Goal: Transaction & Acquisition: Purchase product/service

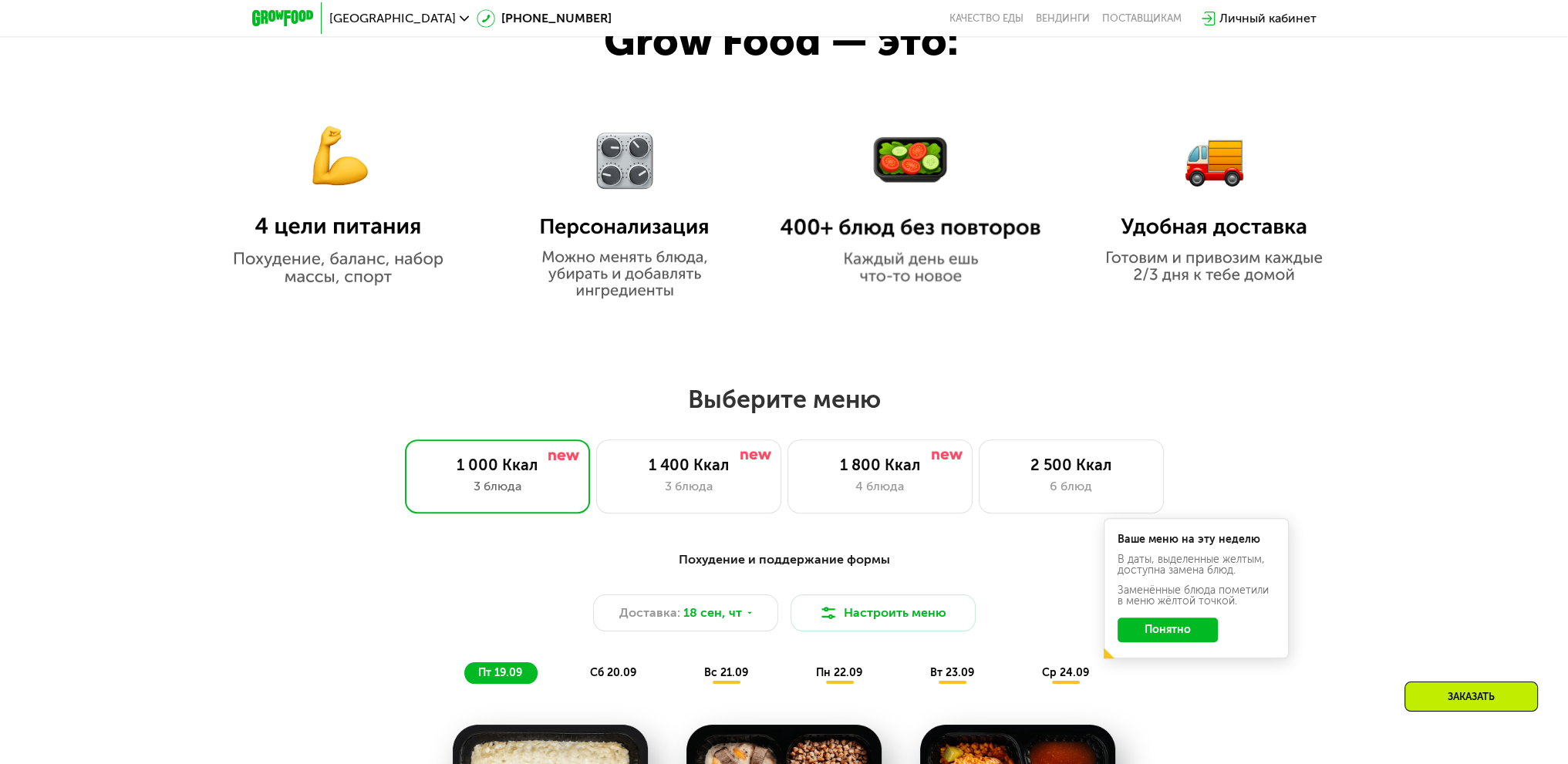
scroll to position [1157, 0]
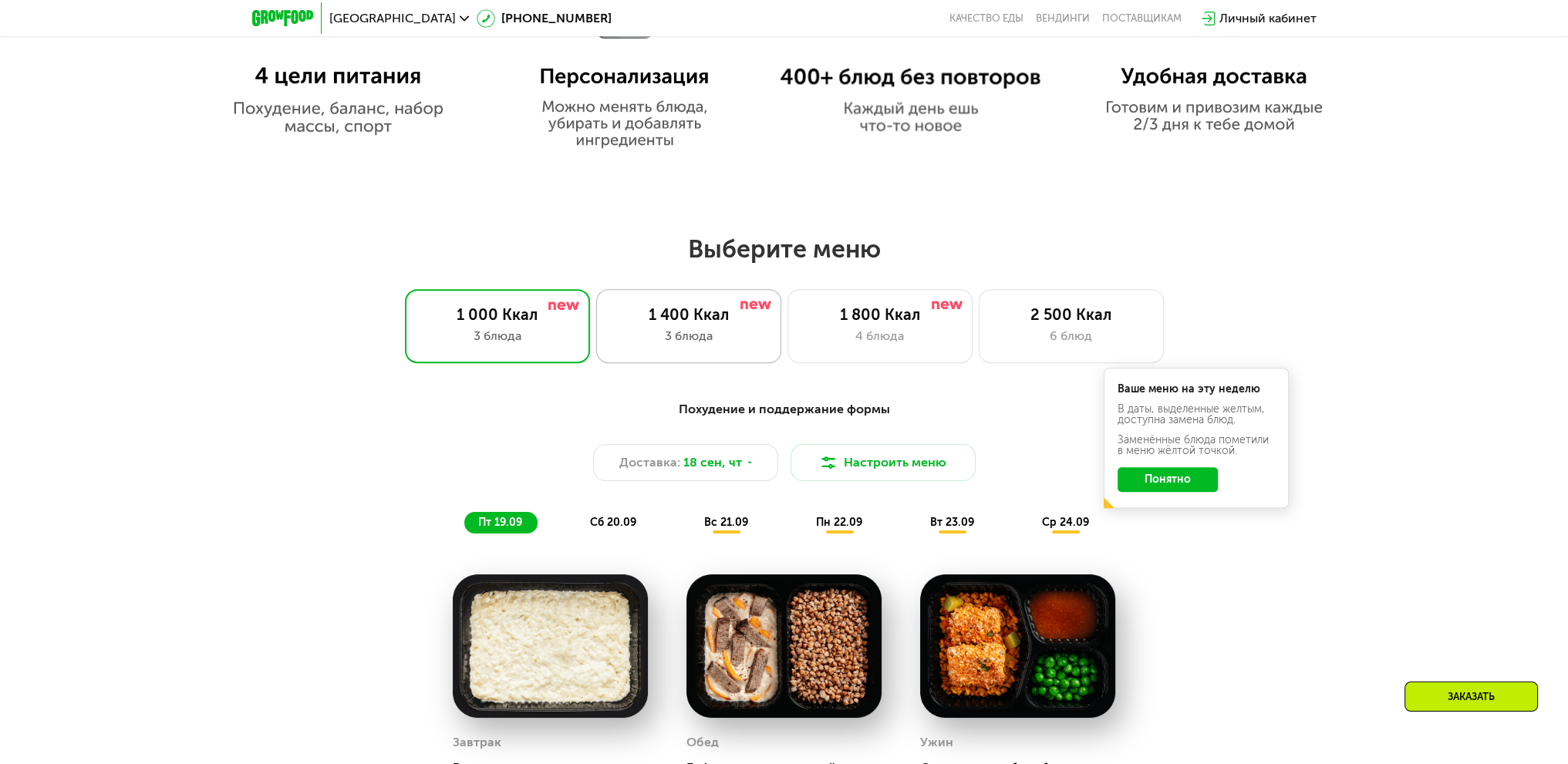
click at [716, 322] on div "1 400 Ккал" at bounding box center [689, 315] width 153 height 19
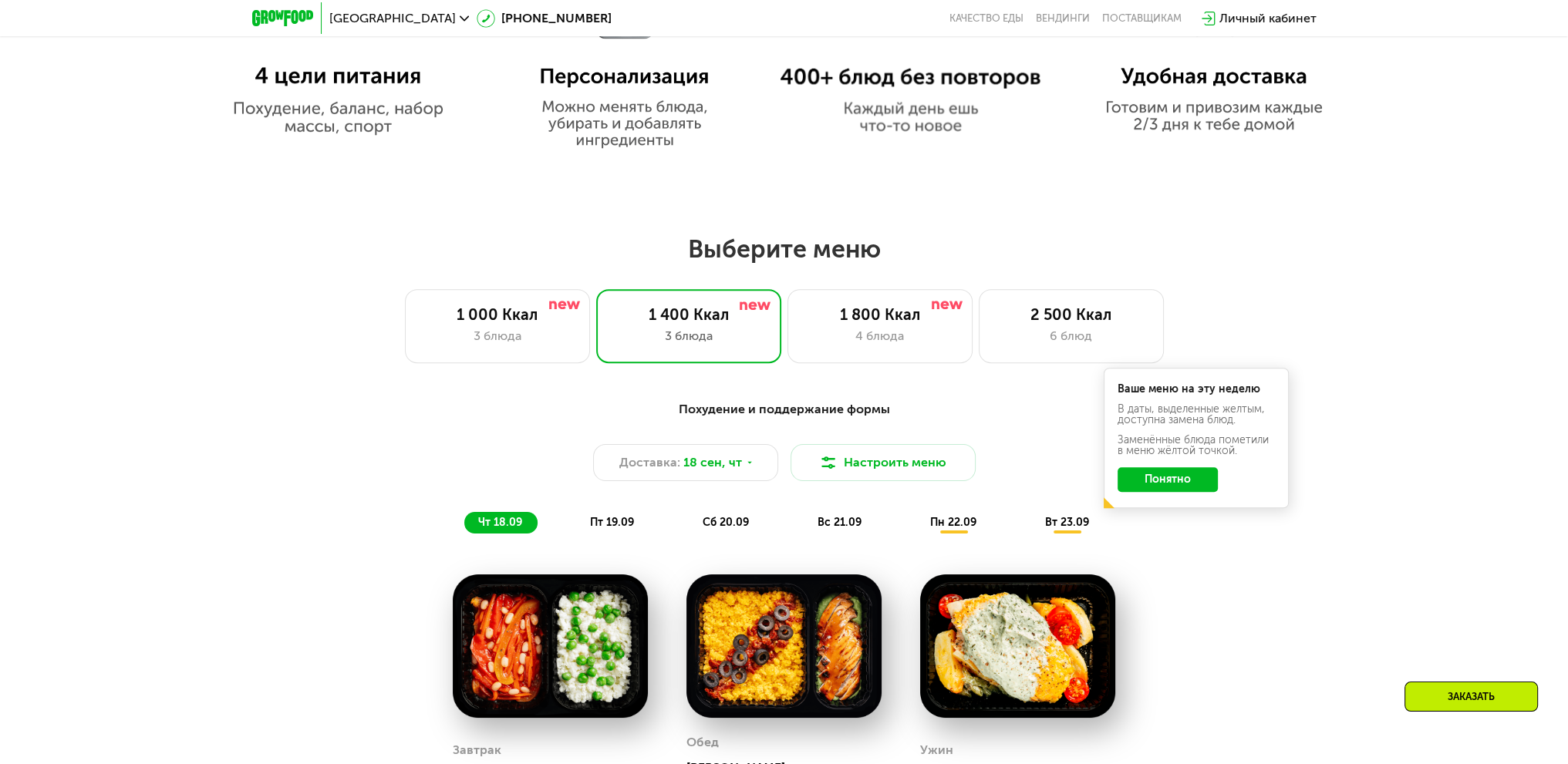
click at [1181, 490] on button "Понятно" at bounding box center [1168, 480] width 100 height 25
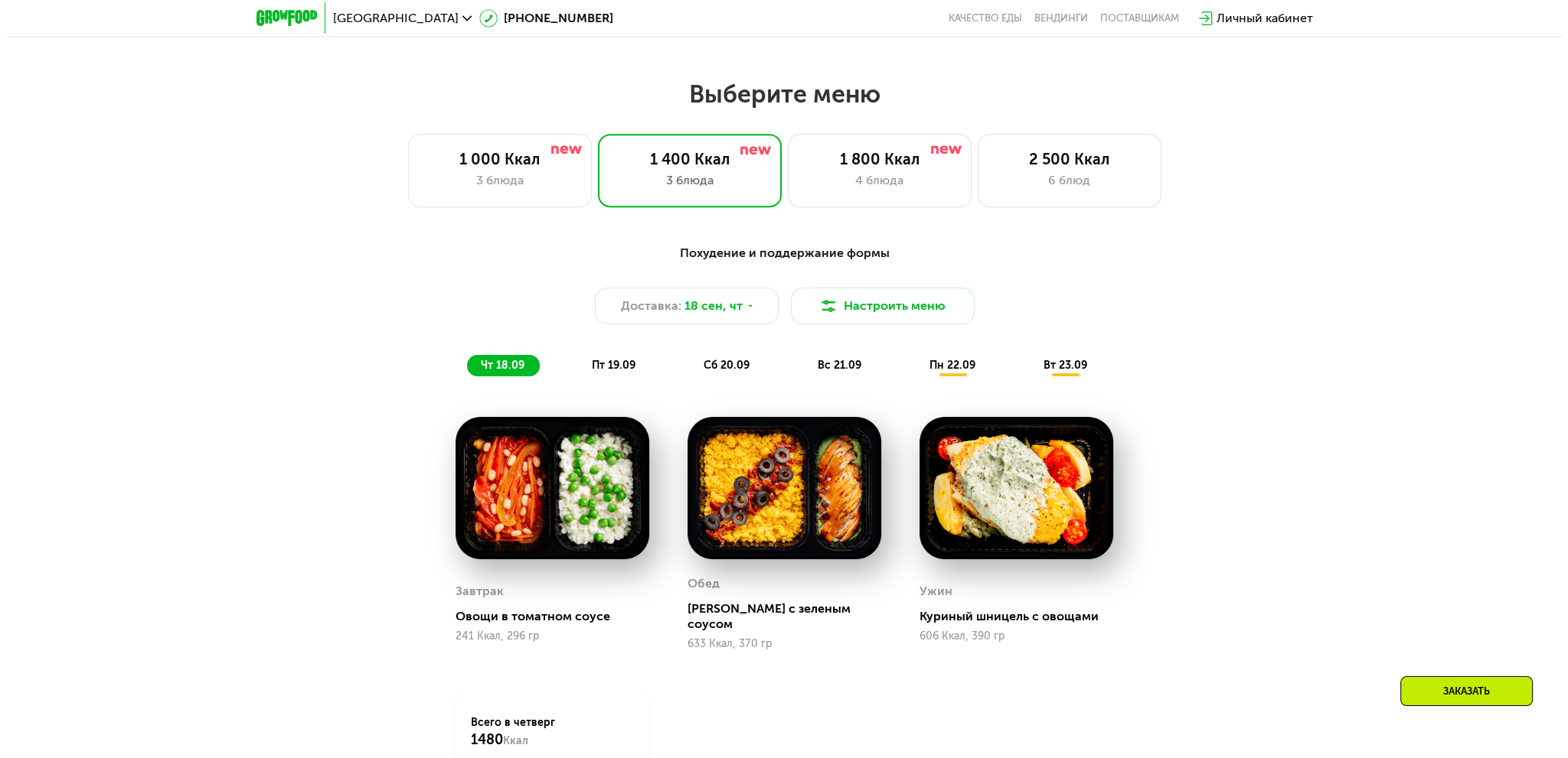
scroll to position [1071, 0]
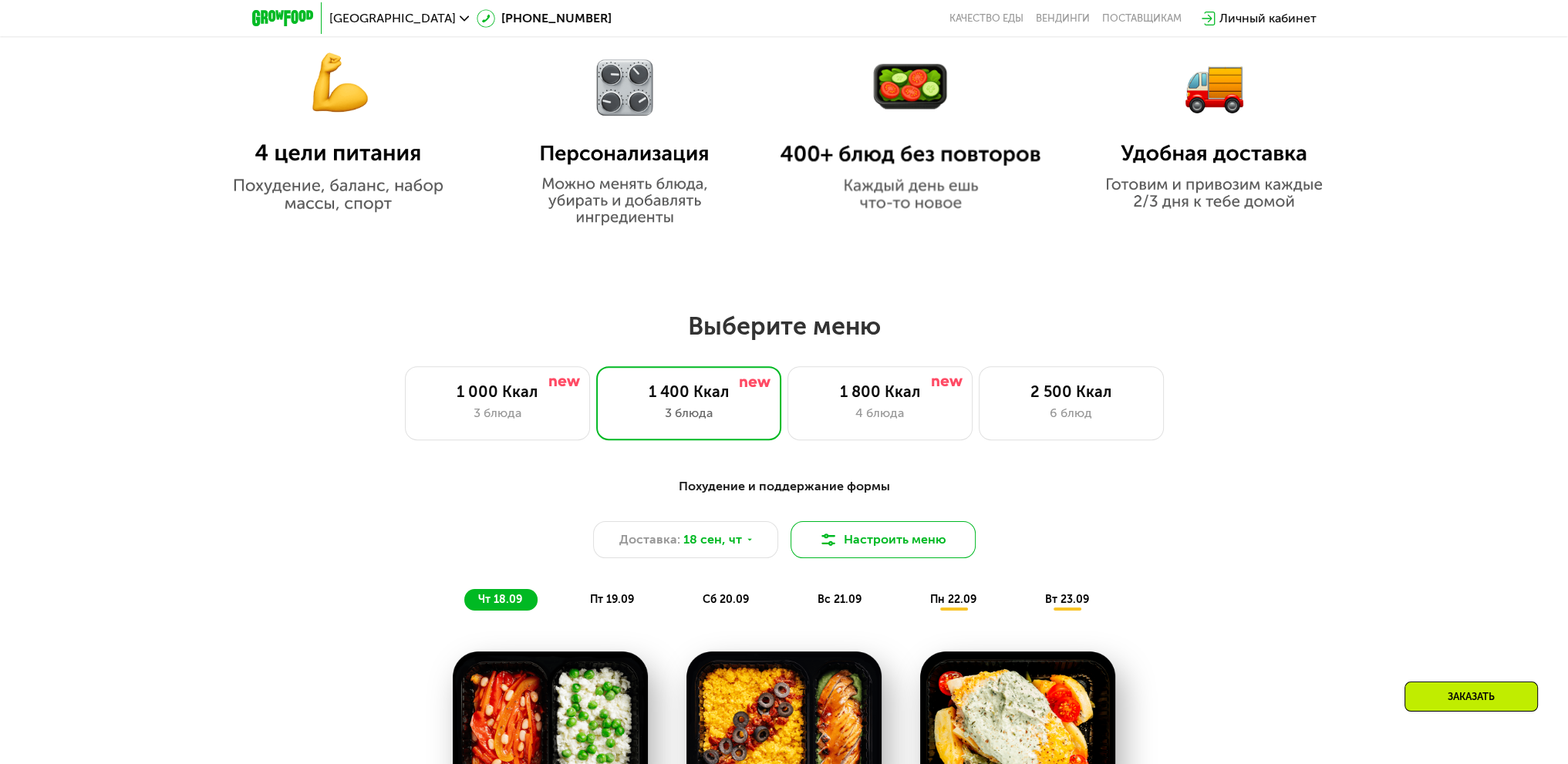
click at [943, 545] on button "Настроить меню" at bounding box center [883, 540] width 185 height 37
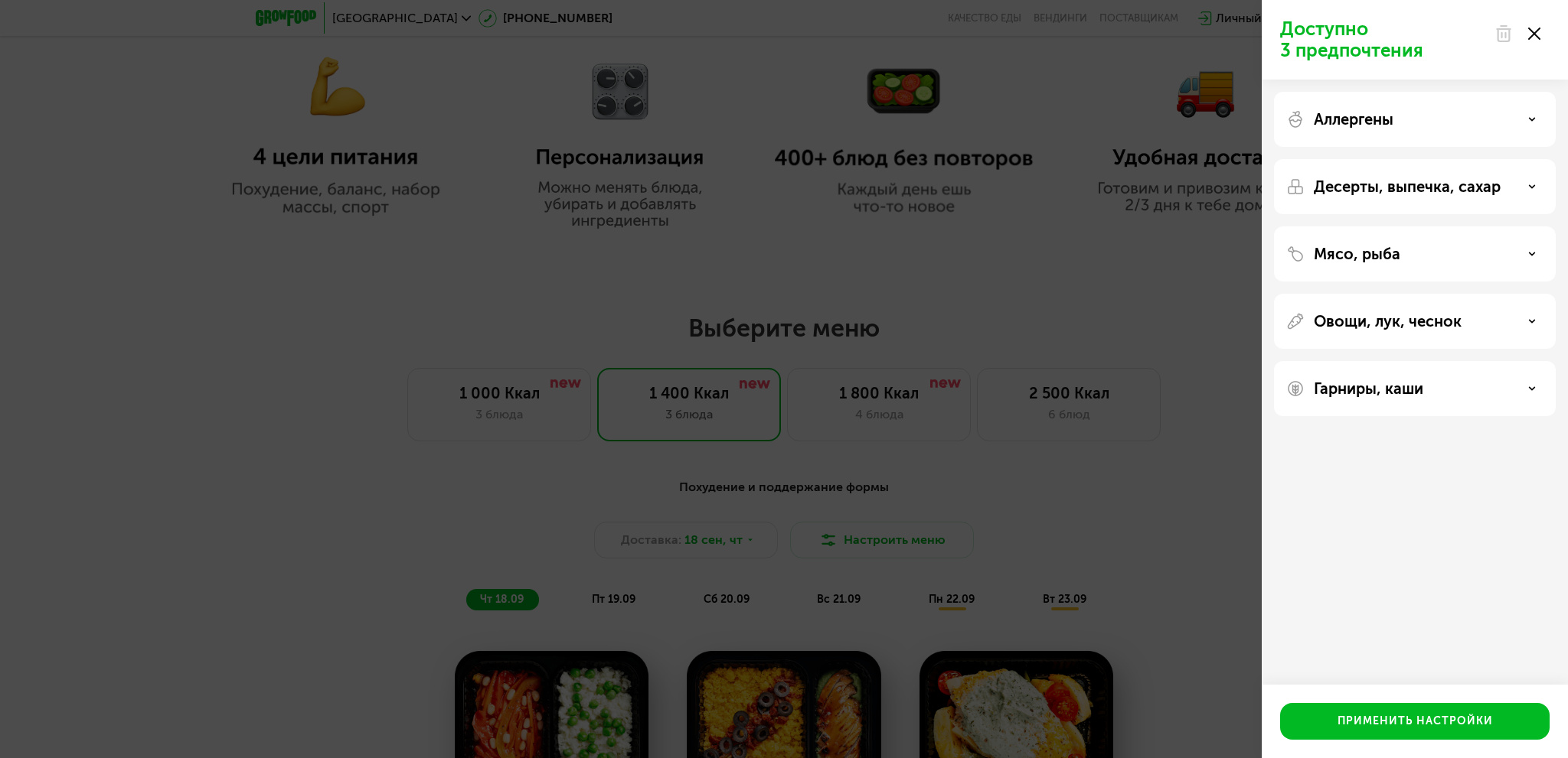
click at [1449, 125] on div "Аллергены" at bounding box center [1414, 120] width 257 height 18
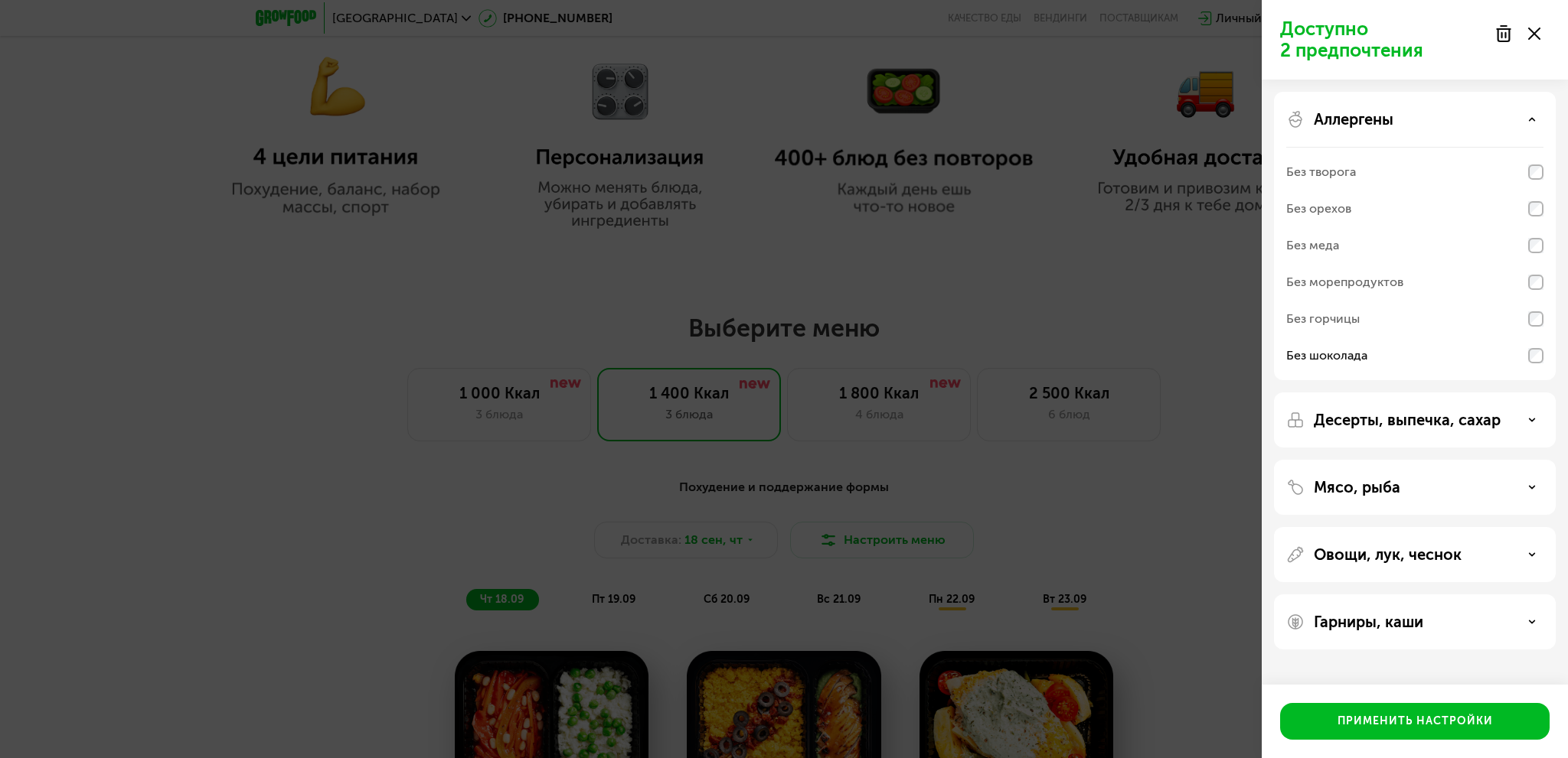
click at [1513, 422] on div "Десерты, выпечка, сахар" at bounding box center [1414, 420] width 257 height 18
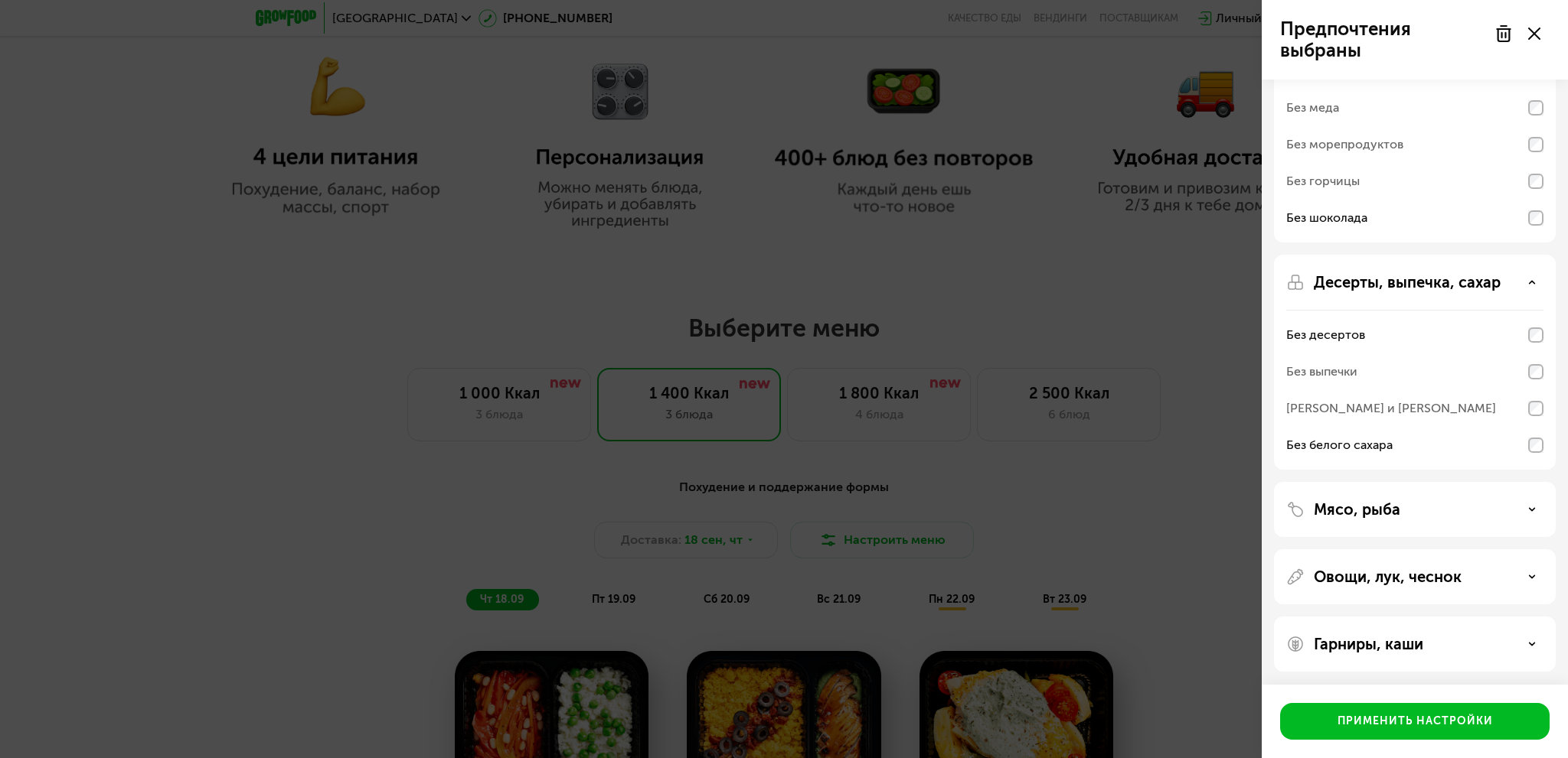
scroll to position [139, 0]
click at [1463, 502] on div "Мясо, рыба" at bounding box center [1414, 508] width 257 height 18
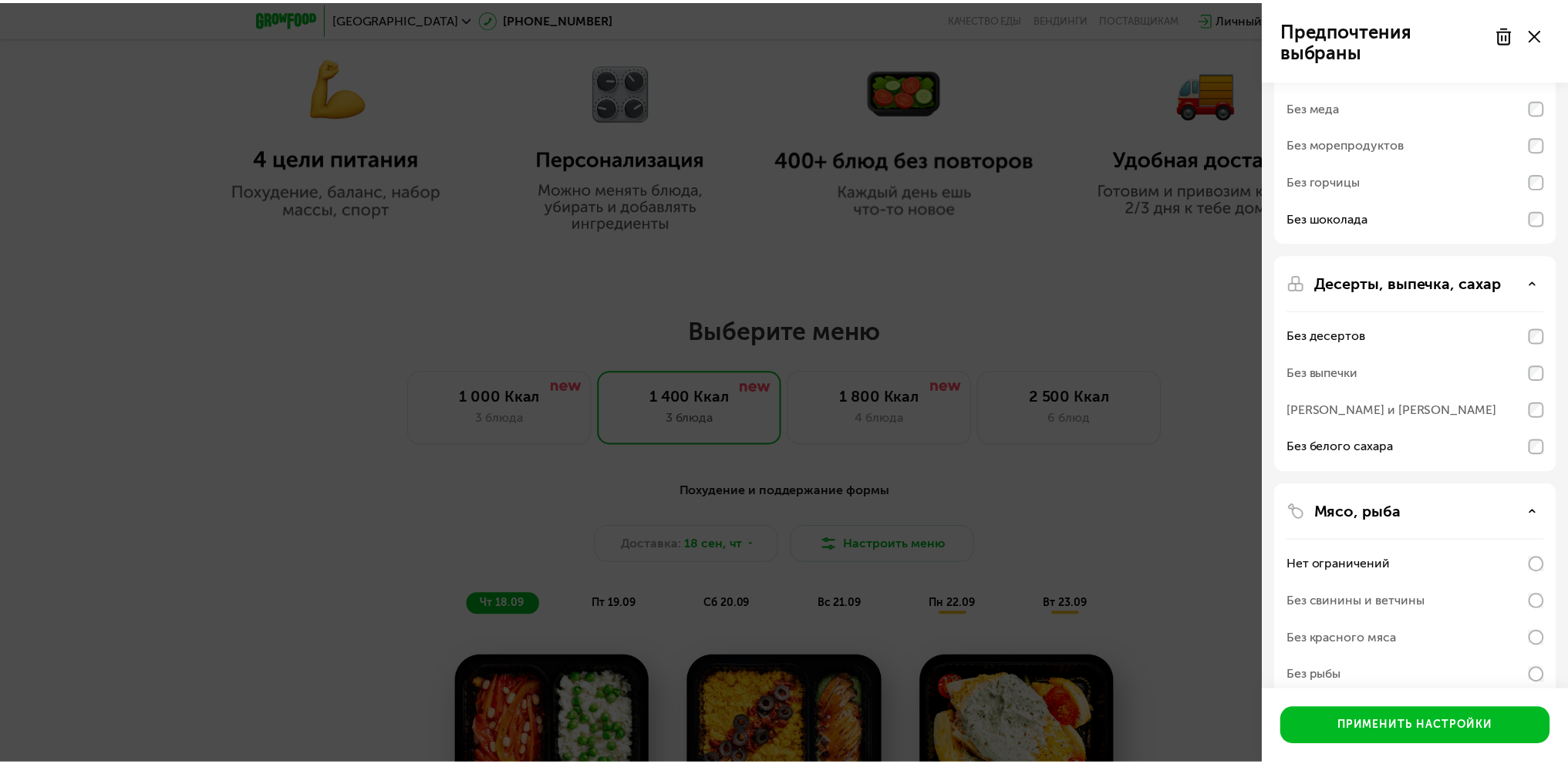
scroll to position [339, 0]
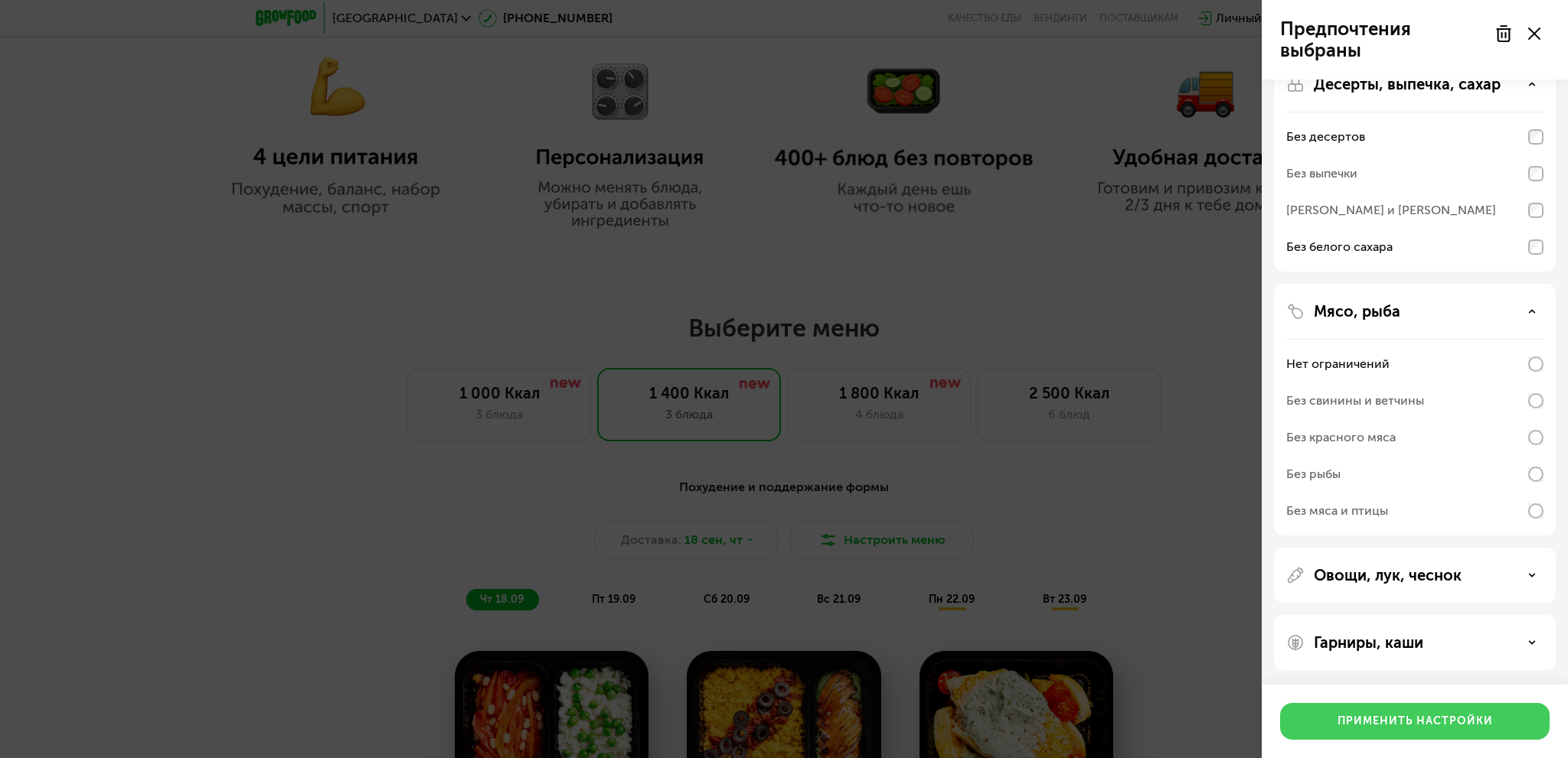
click at [1473, 716] on div "Применить настройки" at bounding box center [1415, 721] width 156 height 16
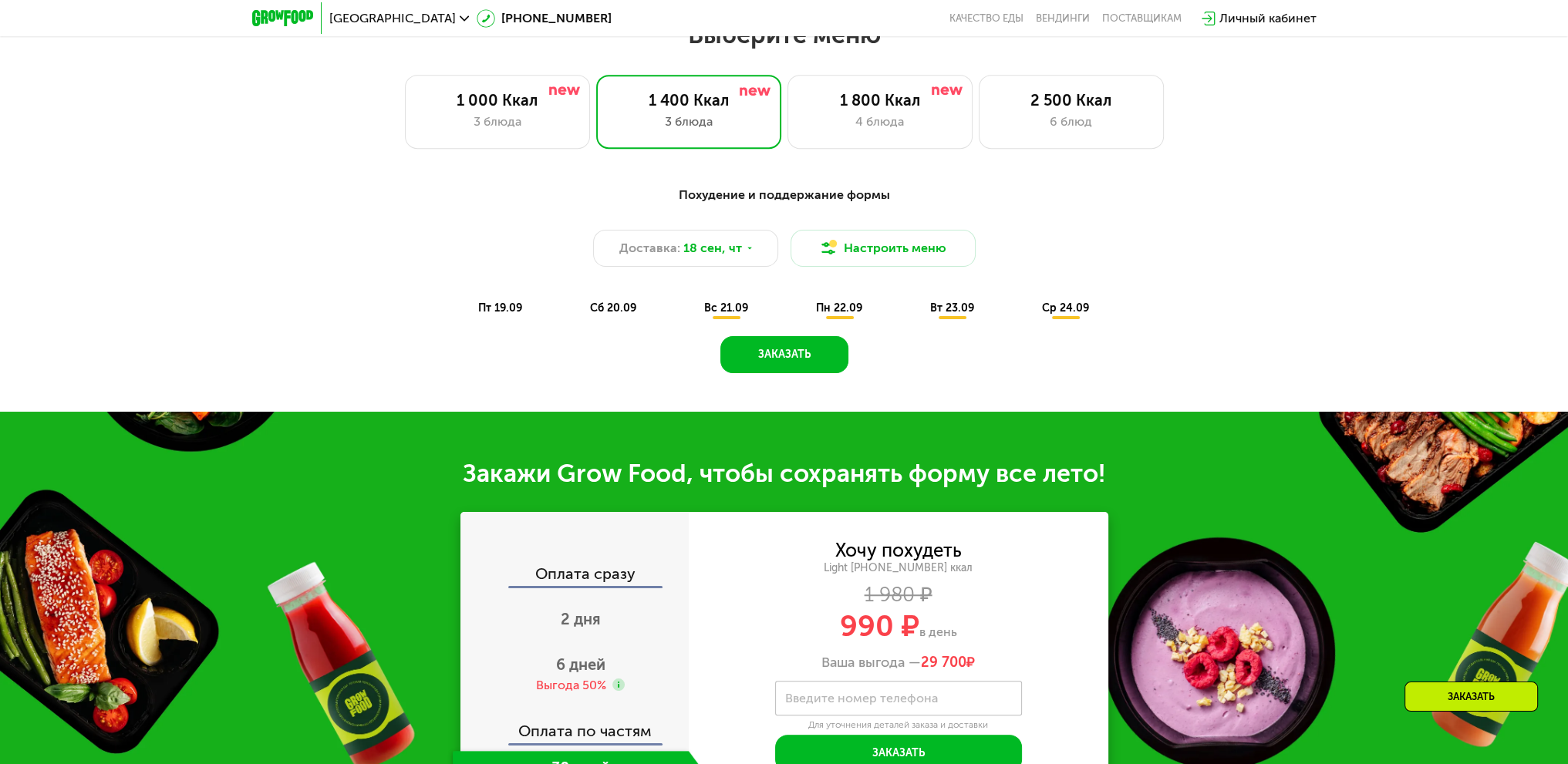
scroll to position [1389, 0]
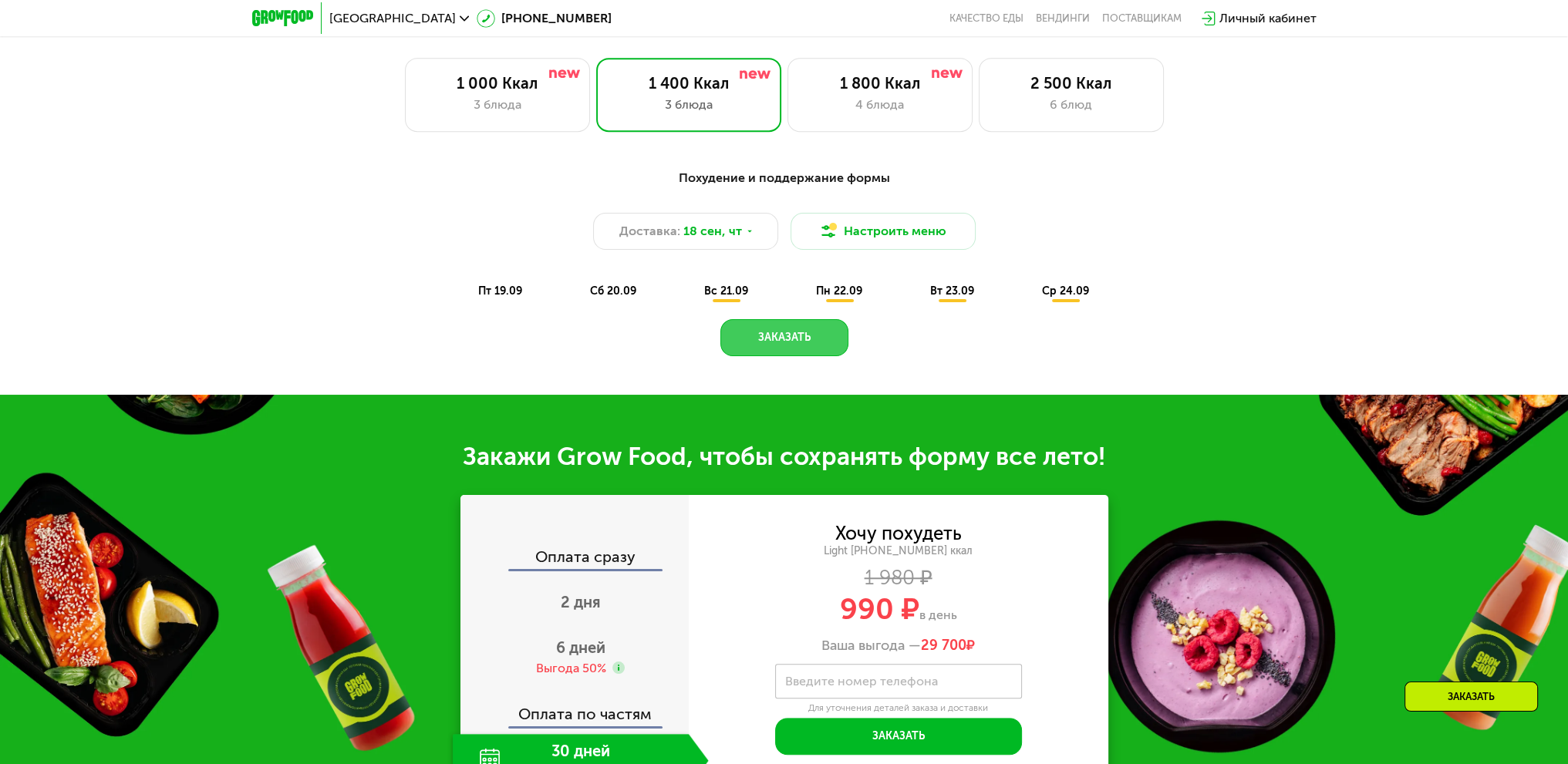
click at [793, 339] on button "Заказать" at bounding box center [784, 338] width 128 height 37
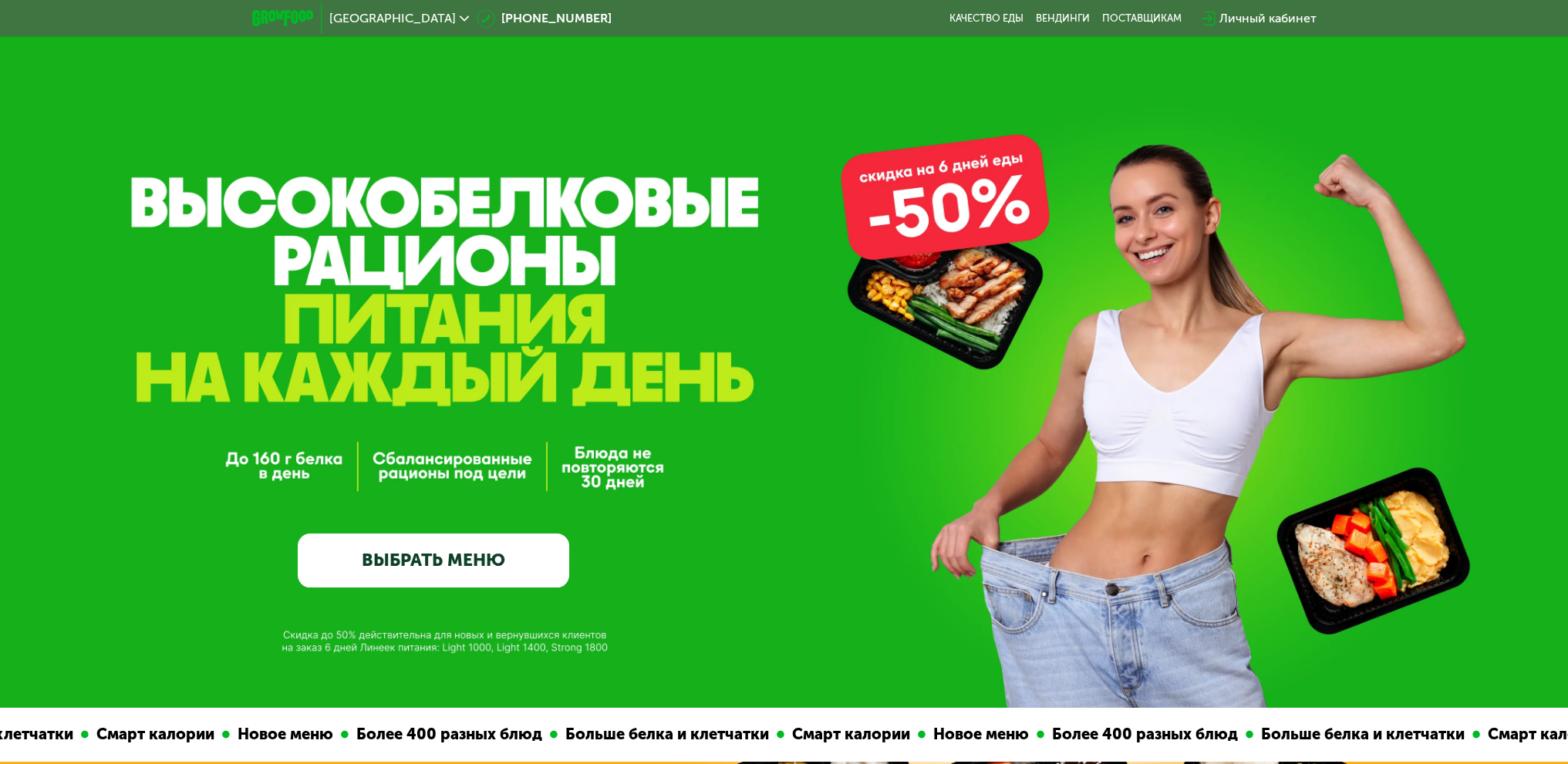
click at [494, 547] on link "ВЫБРАТЬ МЕНЮ" at bounding box center [434, 561] width 271 height 55
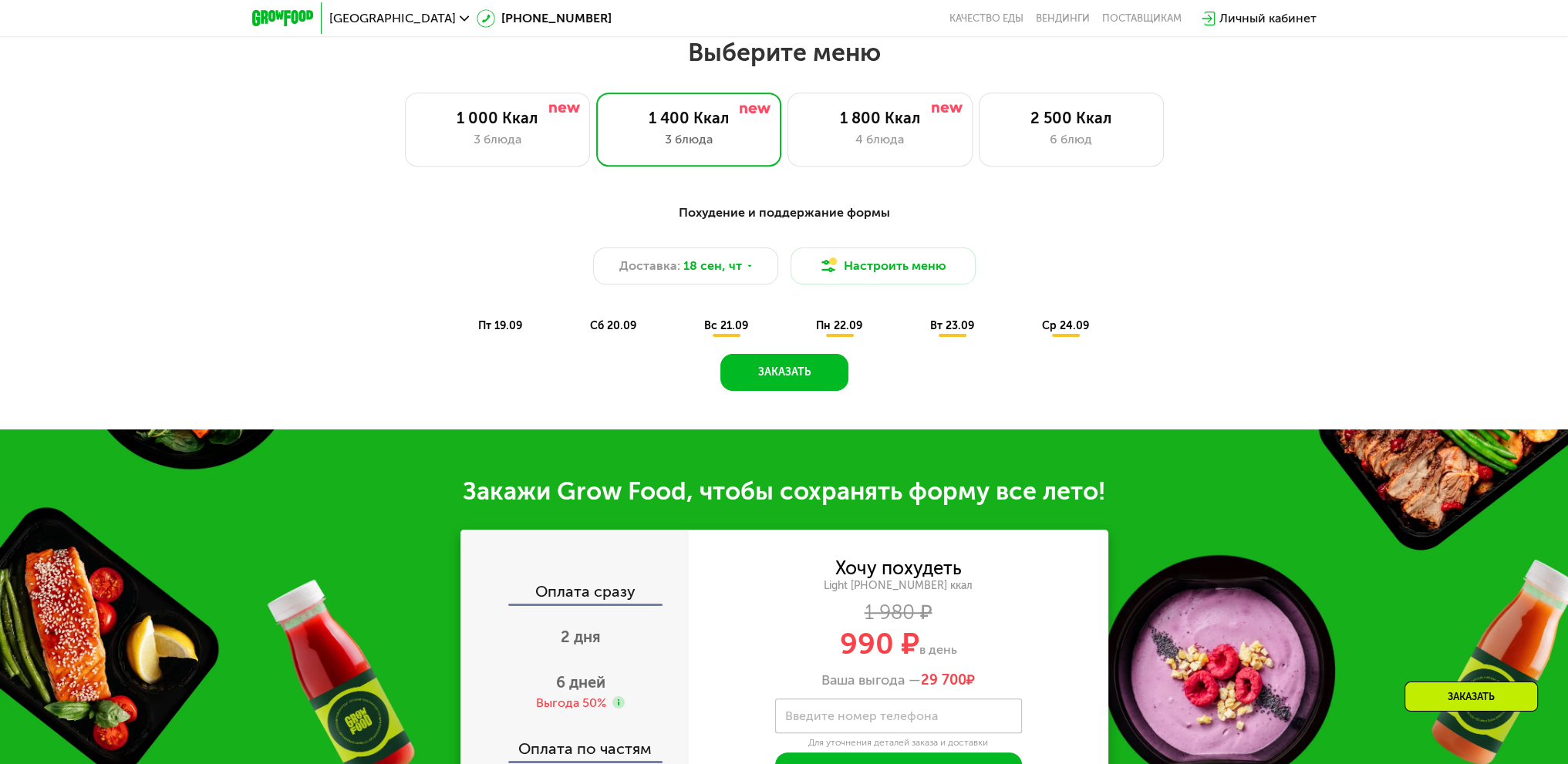
scroll to position [1359, 0]
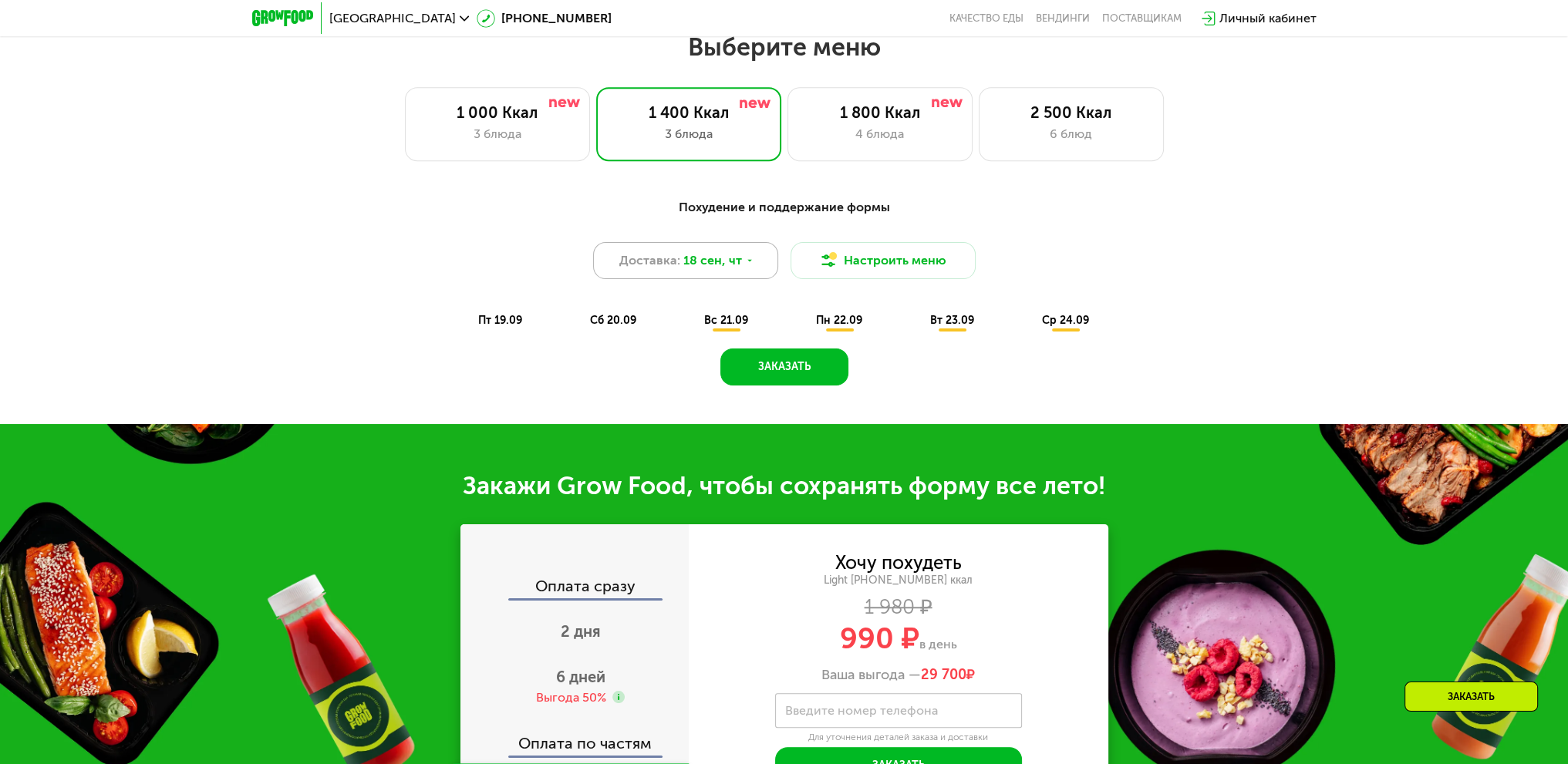
click at [736, 262] on span "18 сен, чт" at bounding box center [712, 261] width 58 height 19
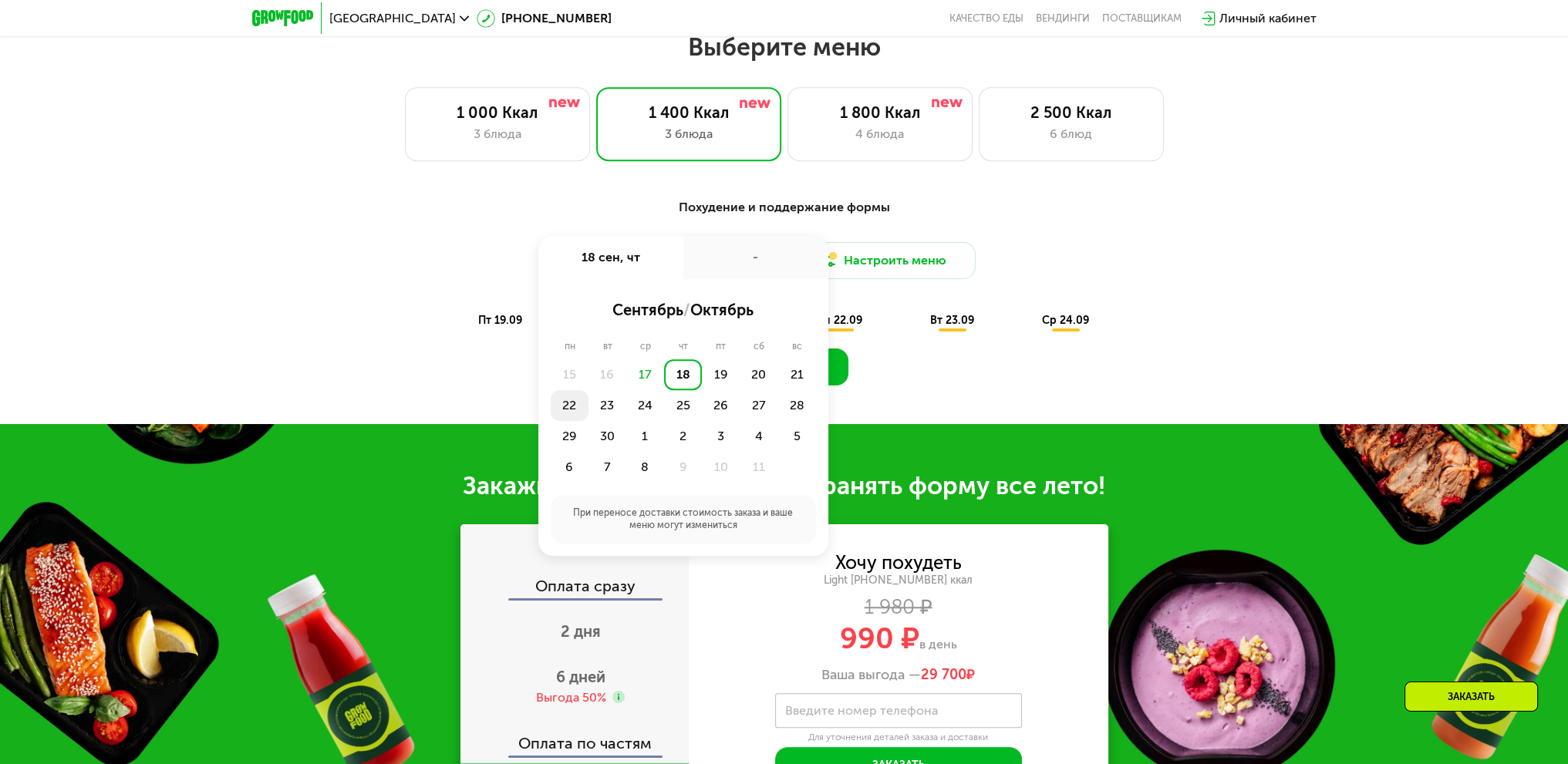
click at [568, 410] on div "22" at bounding box center [569, 405] width 38 height 31
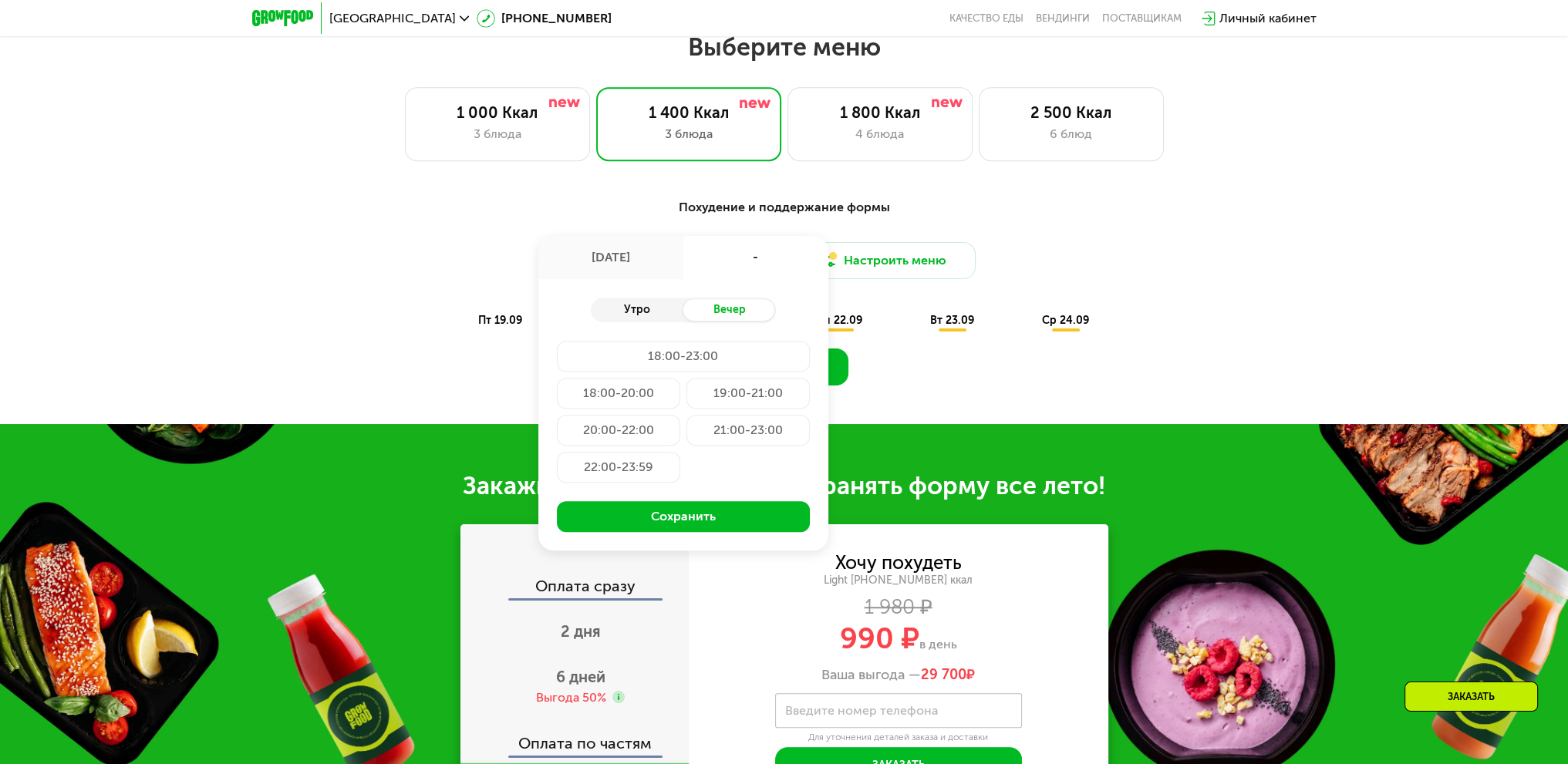
click at [648, 314] on div "Утро" at bounding box center [637, 309] width 93 height 21
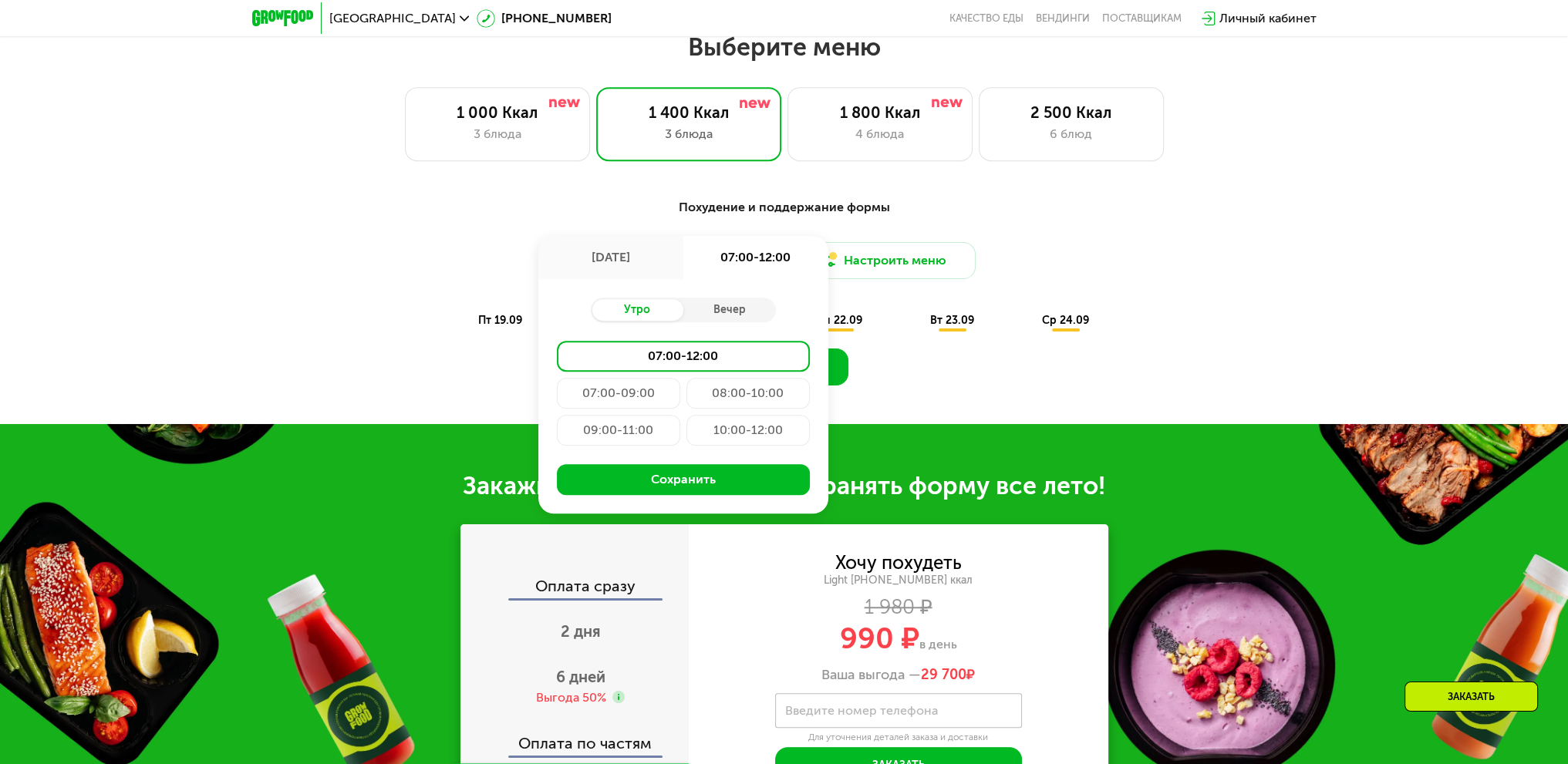
click at [632, 400] on div "07:00-09:00" at bounding box center [618, 393] width 123 height 31
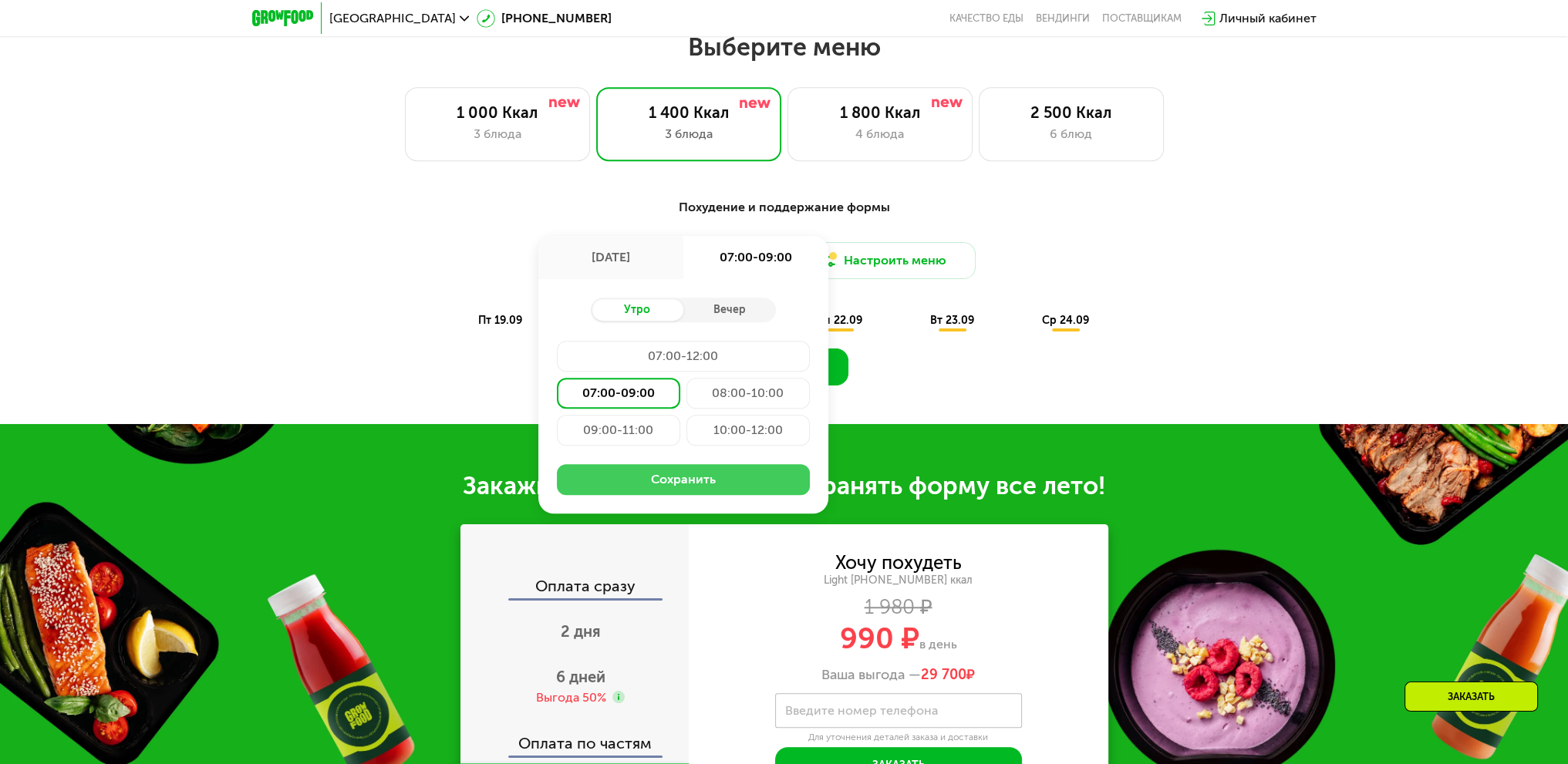
click at [677, 486] on button "Сохранить" at bounding box center [683, 479] width 253 height 31
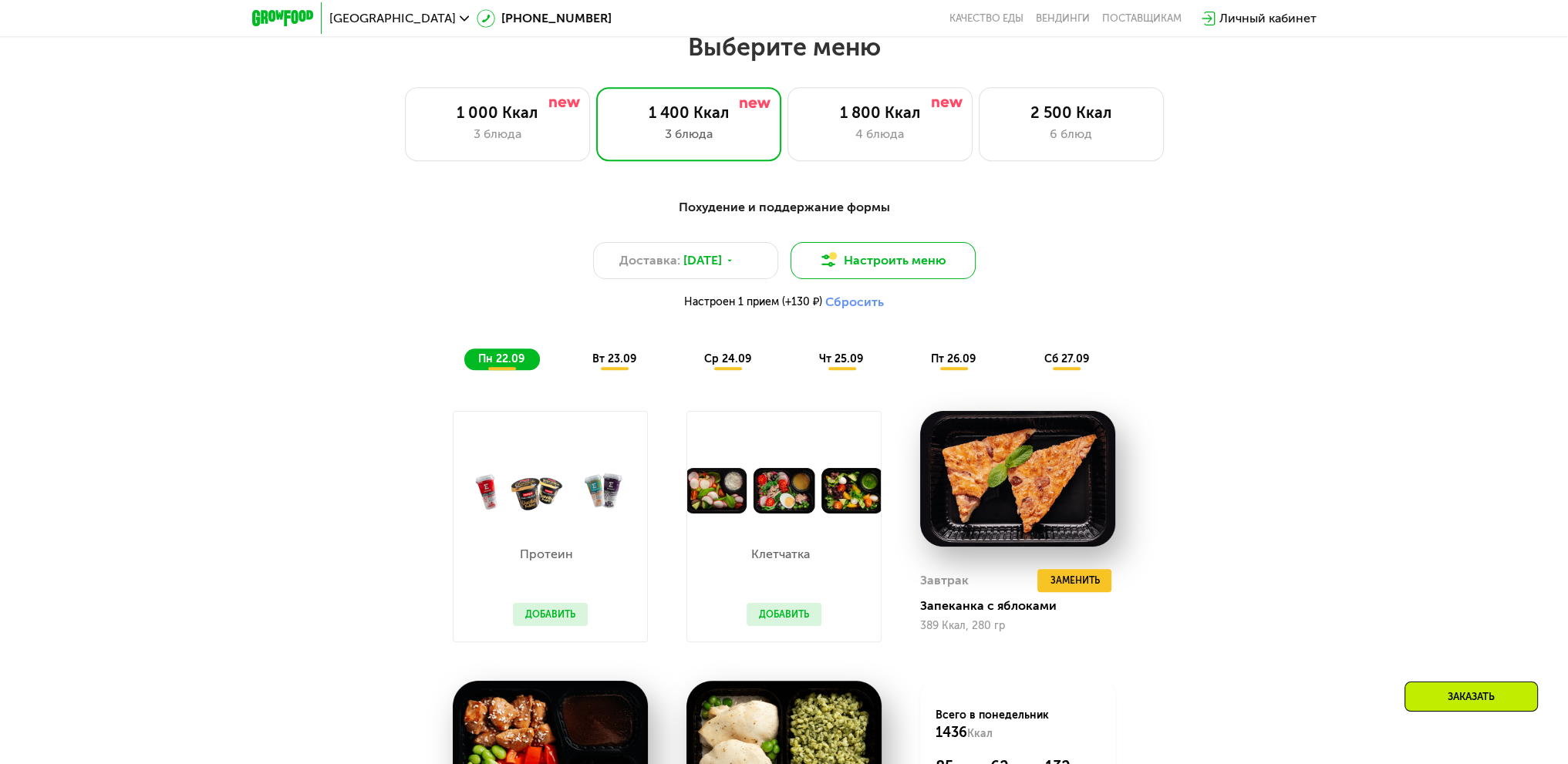
click at [886, 267] on button "Настроить меню" at bounding box center [883, 261] width 185 height 37
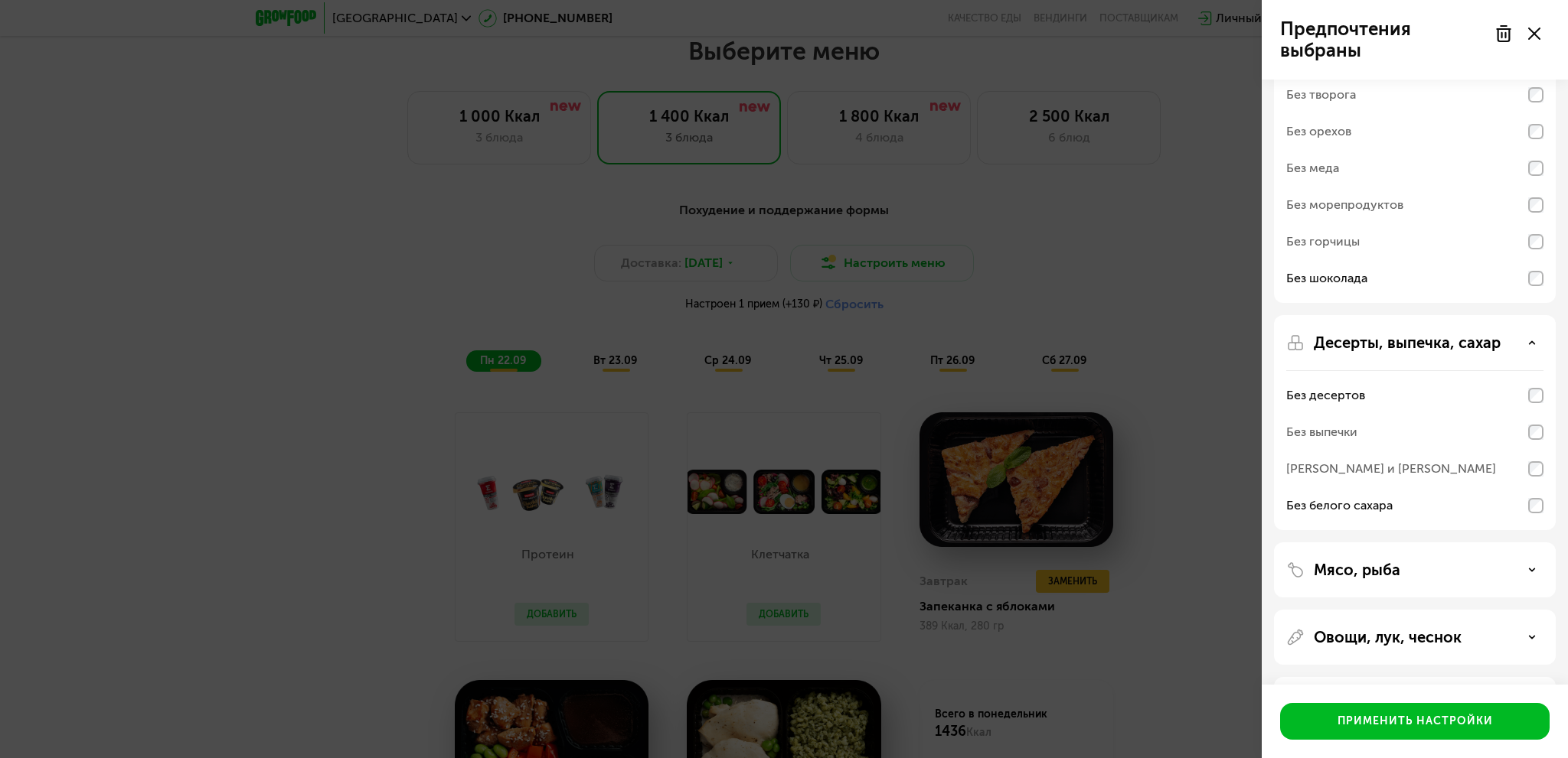
scroll to position [139, 0]
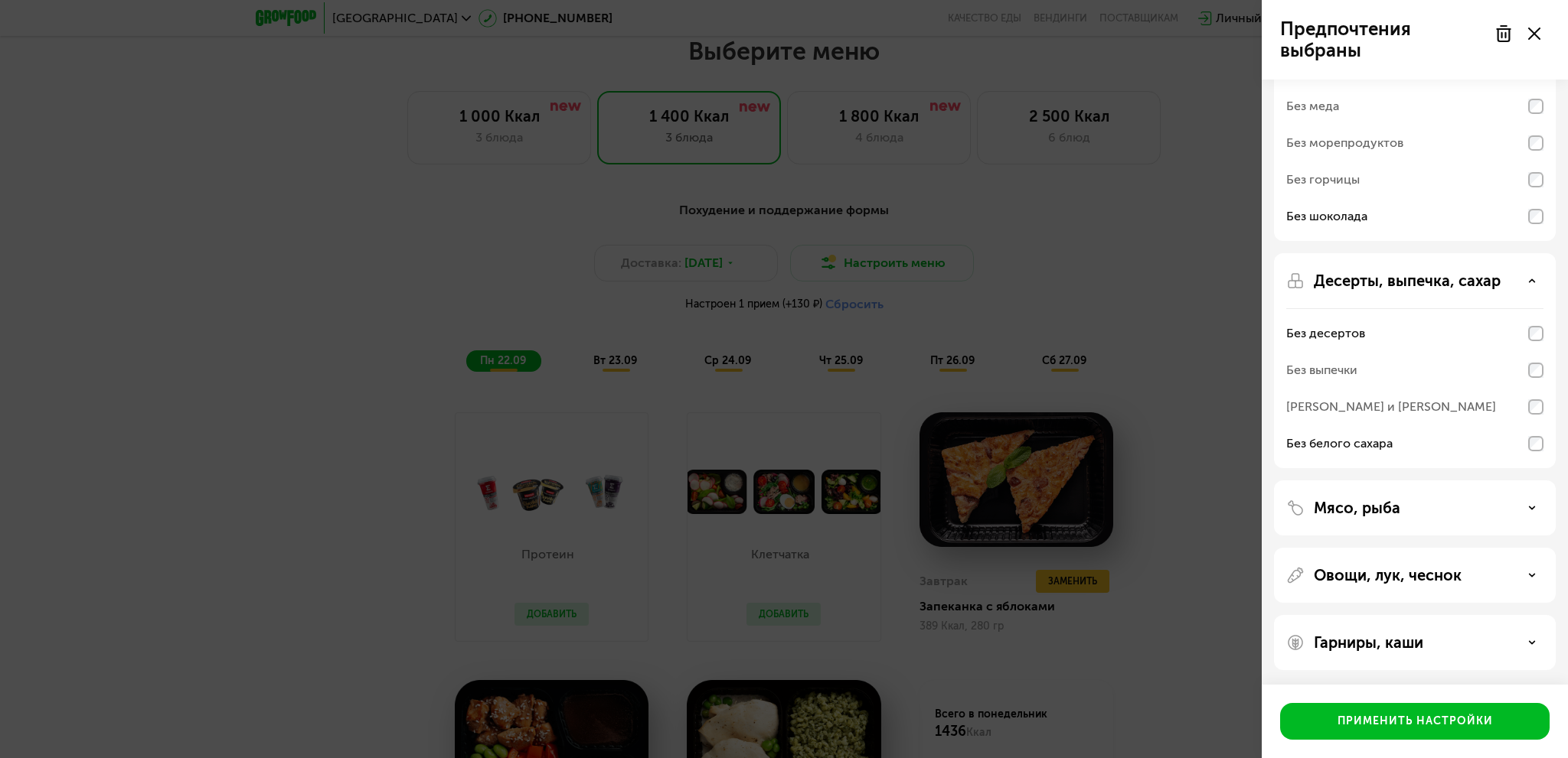
click at [1521, 506] on div "Мясо, рыба" at bounding box center [1414, 508] width 257 height 18
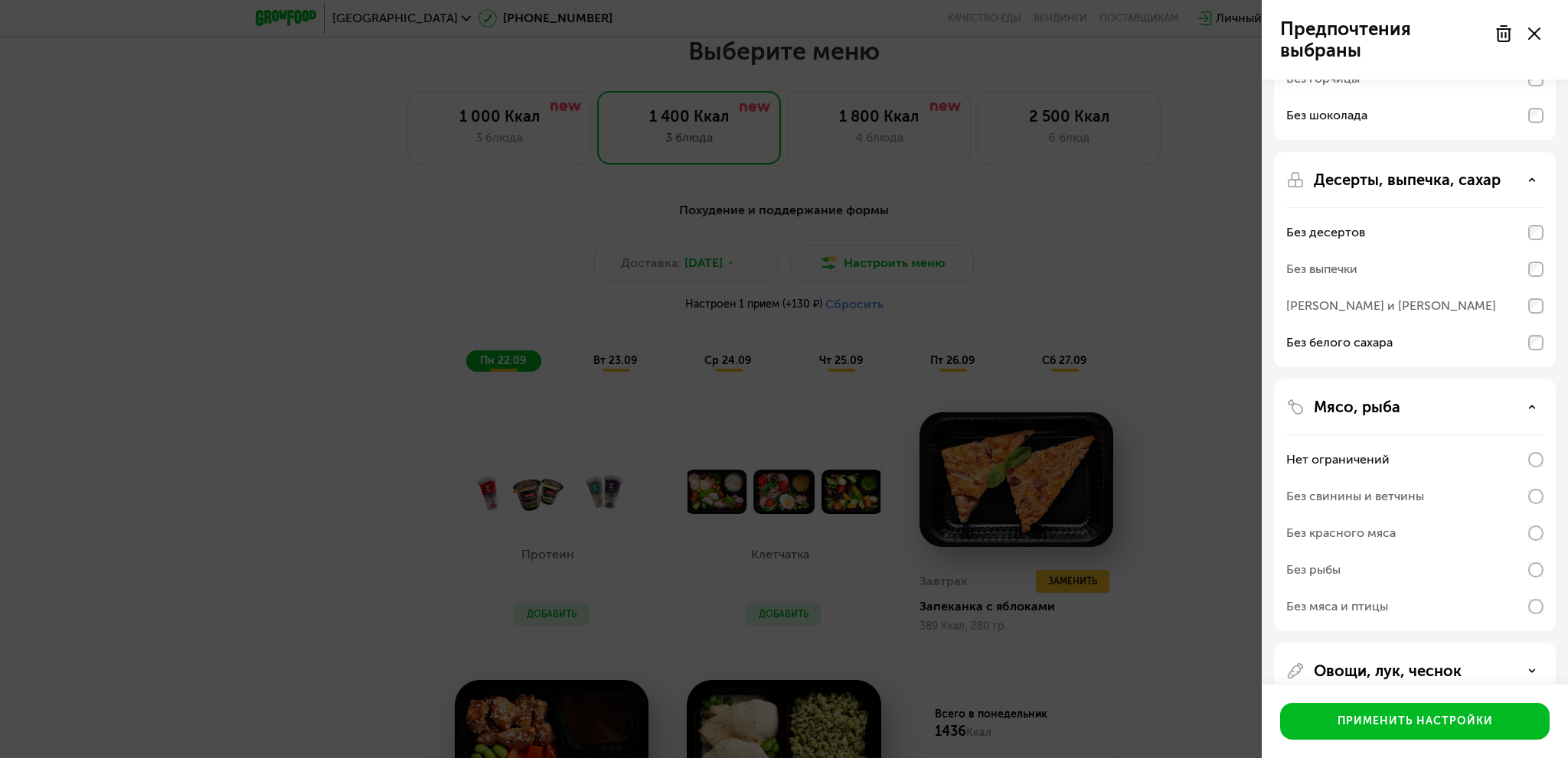
scroll to position [336, 0]
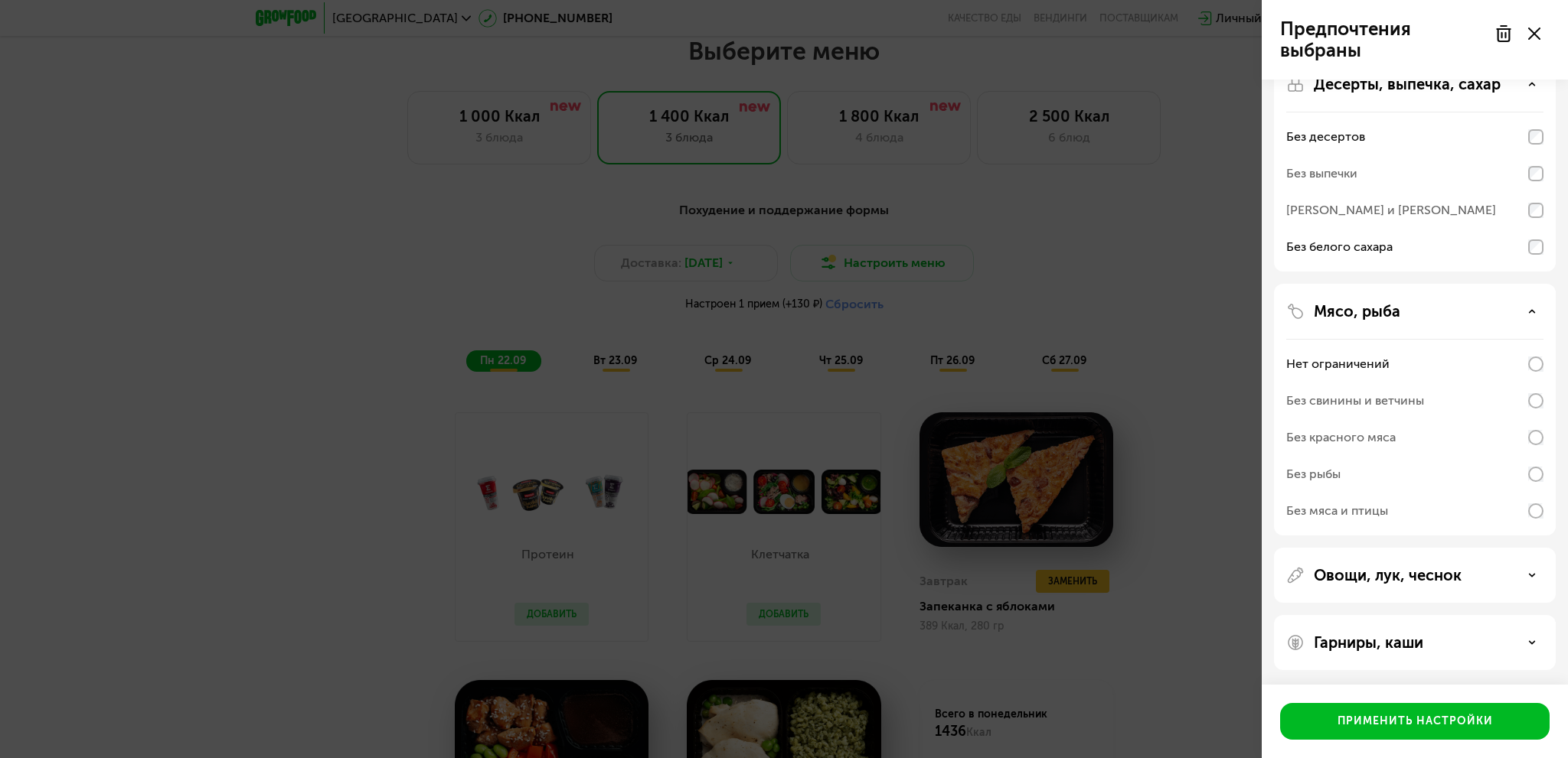
click at [1466, 582] on div "Овощи, лук, чеснок" at bounding box center [1414, 576] width 257 height 18
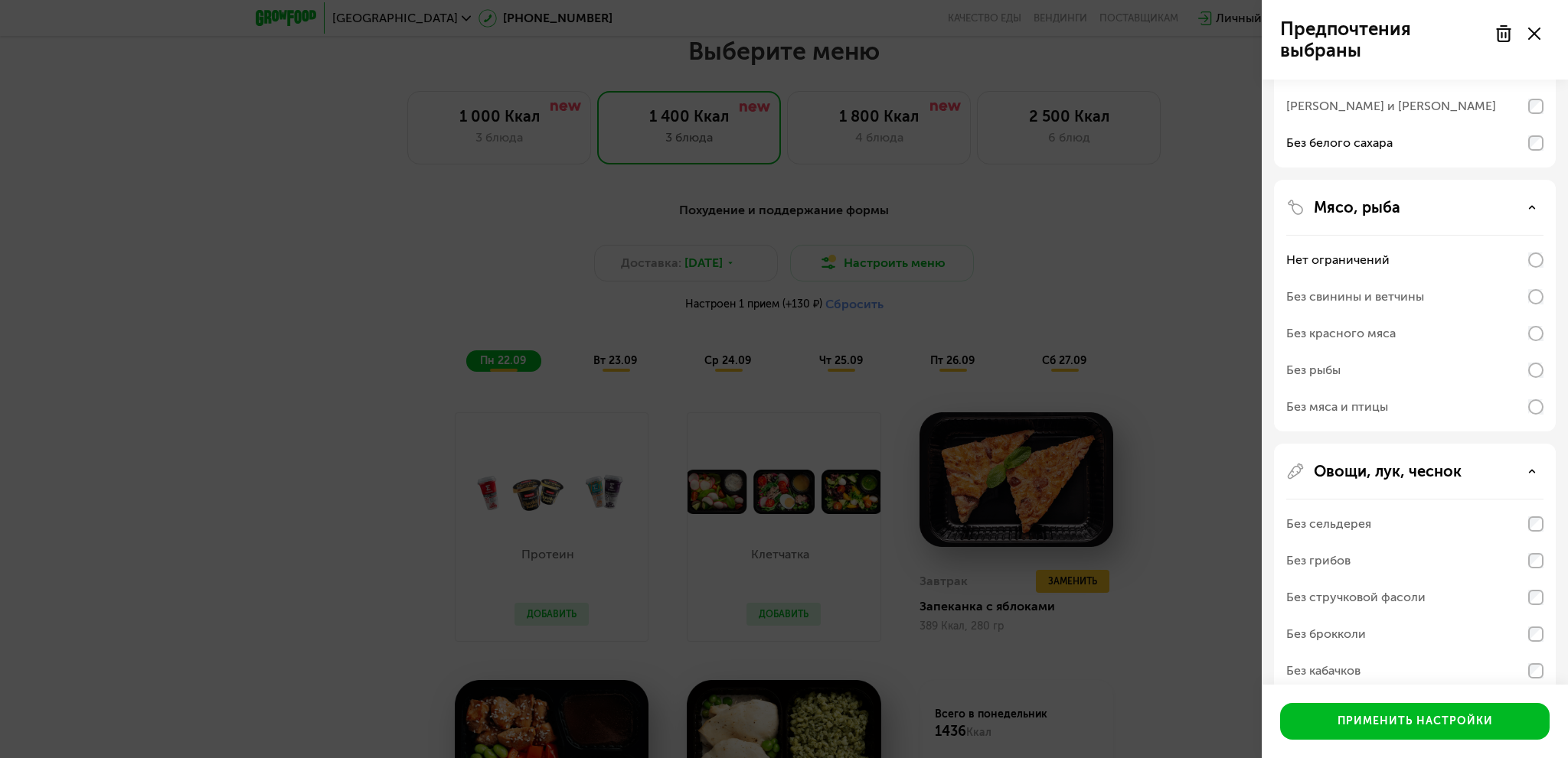
scroll to position [606, 0]
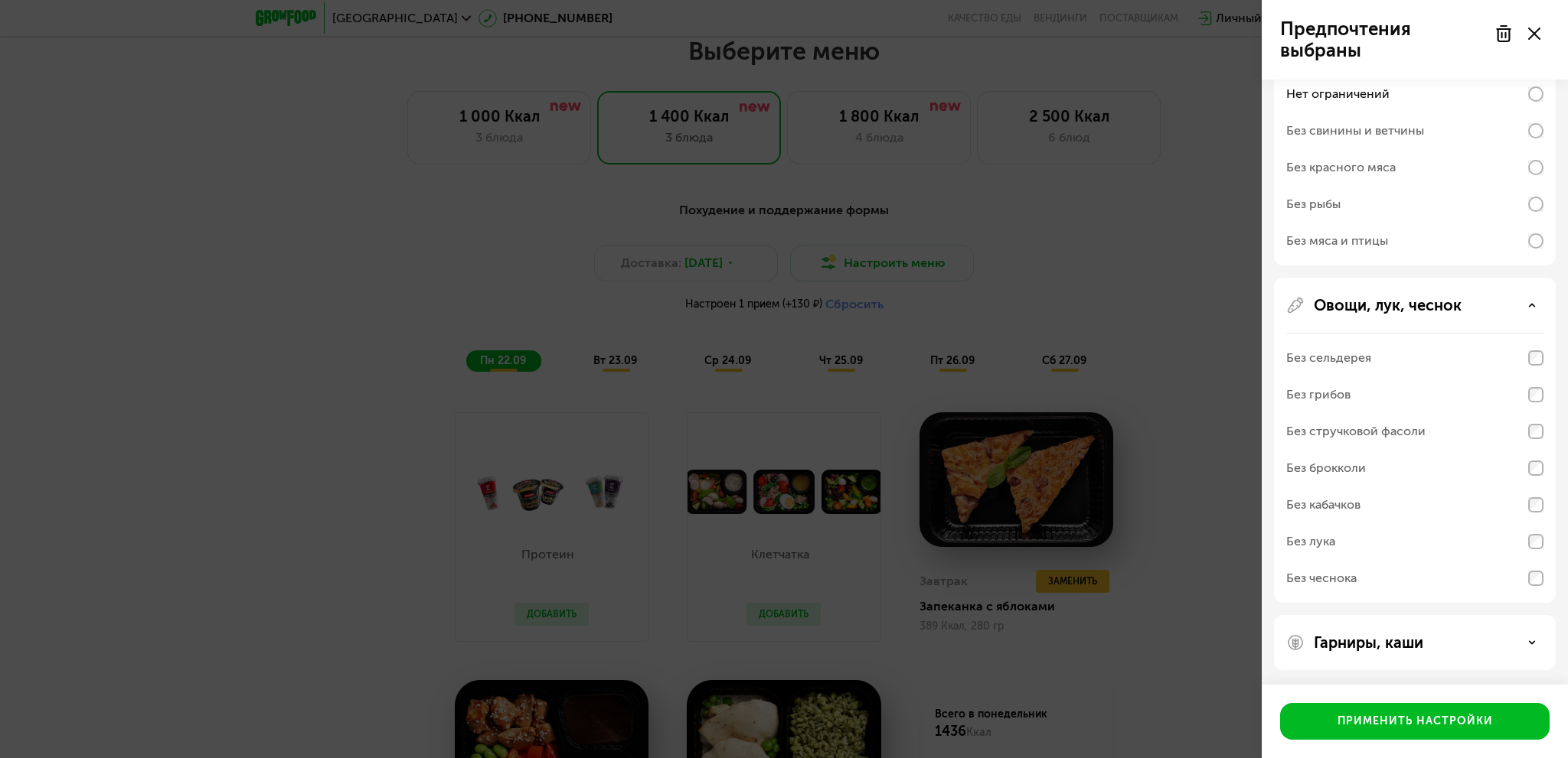
click at [1454, 644] on div "Гарниры, каши" at bounding box center [1414, 643] width 257 height 18
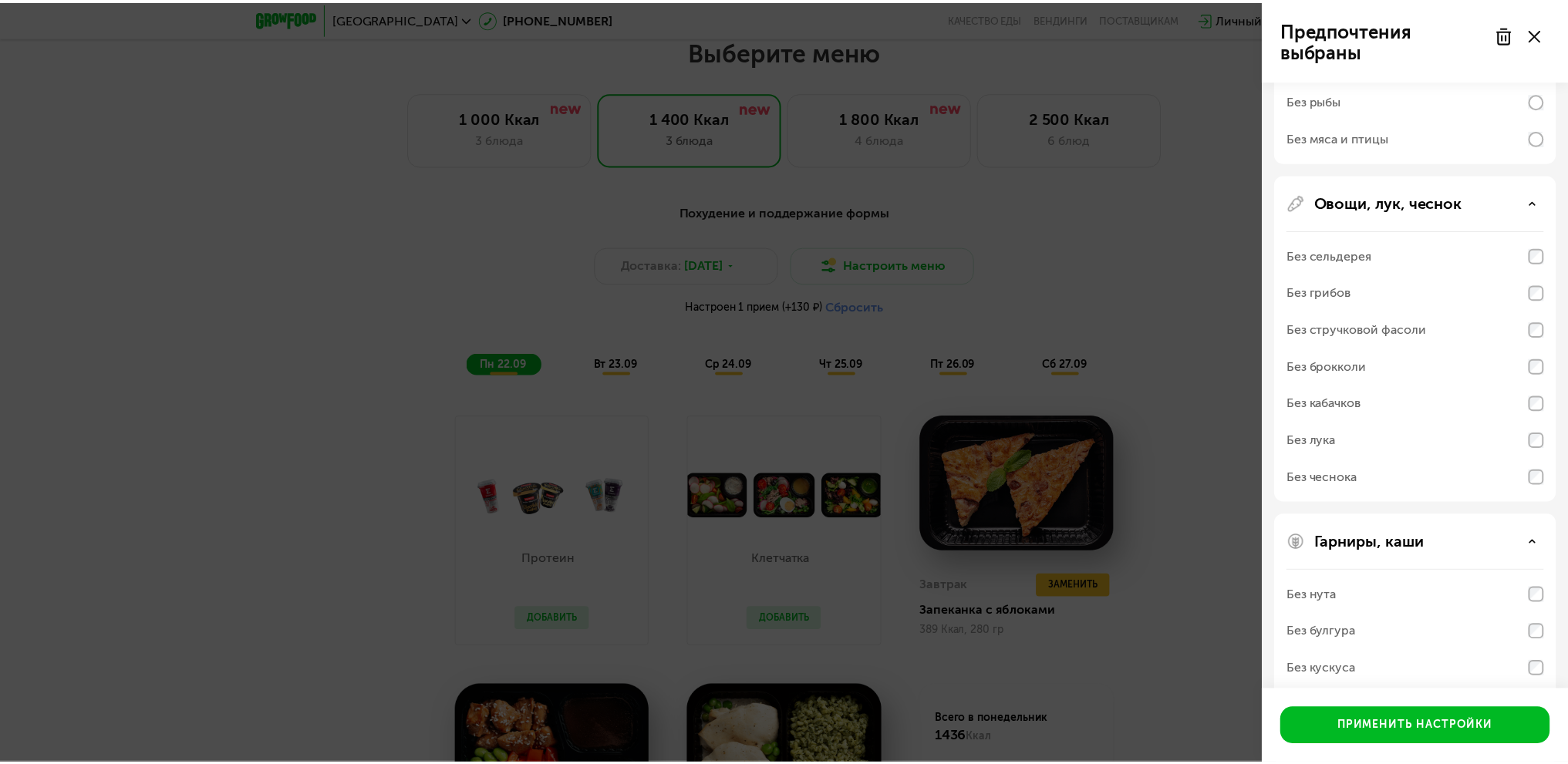
scroll to position [809, 0]
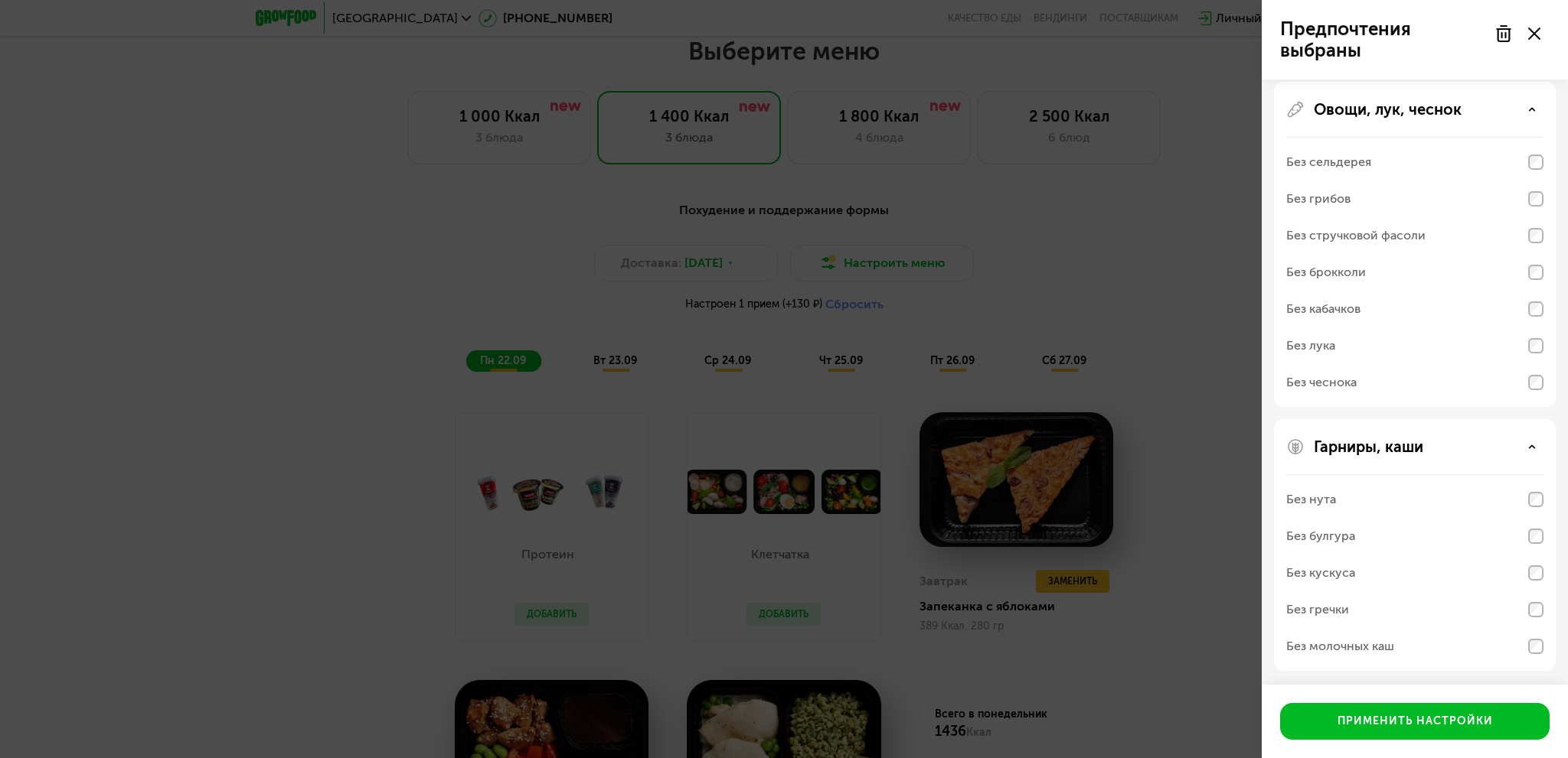
click at [1530, 33] on icon at bounding box center [1533, 33] width 12 height 12
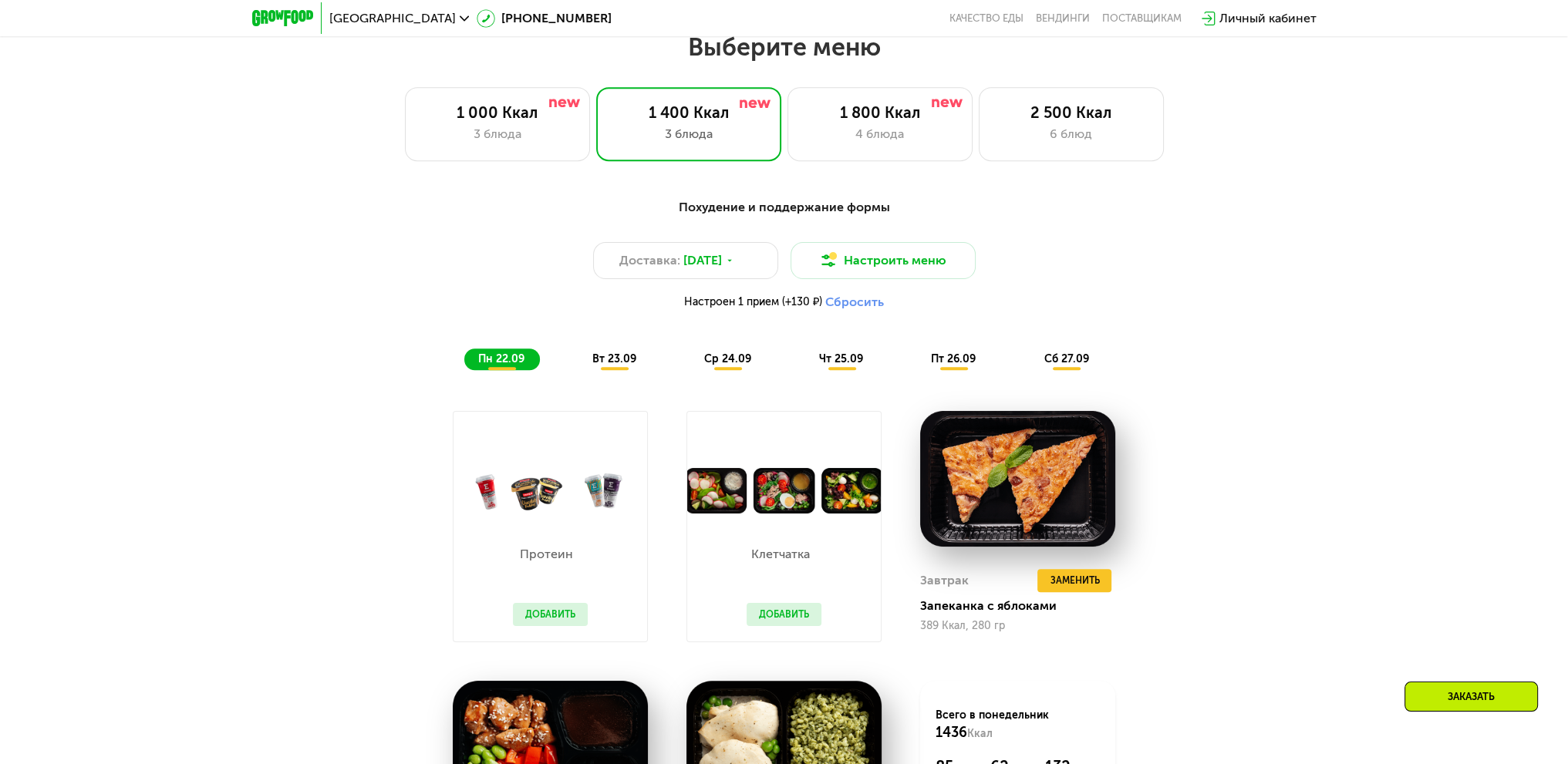
click at [632, 363] on span "вт 23.09" at bounding box center [614, 359] width 44 height 13
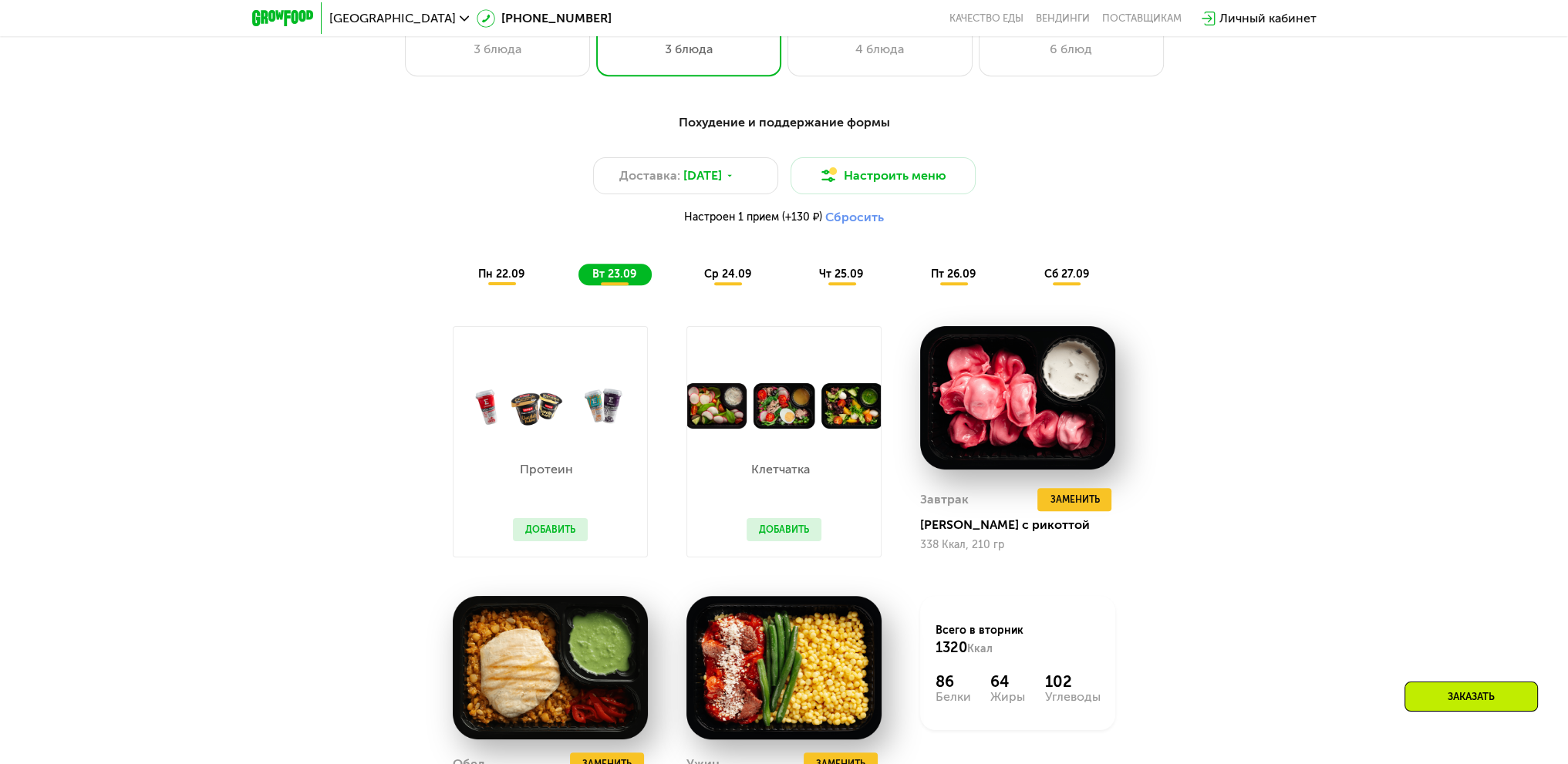
scroll to position [1667, 0]
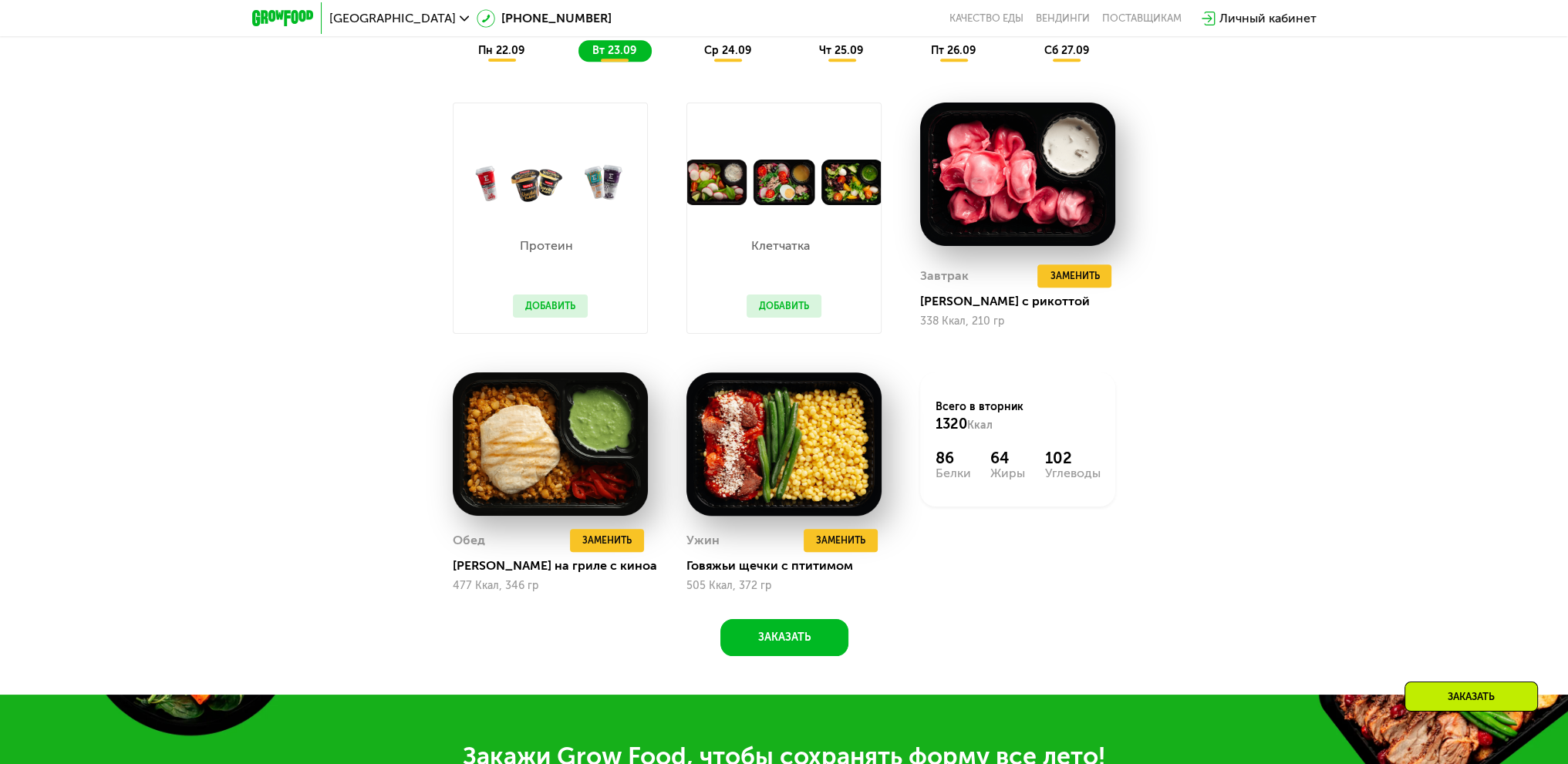
click at [550, 308] on button "Добавить" at bounding box center [551, 305] width 75 height 23
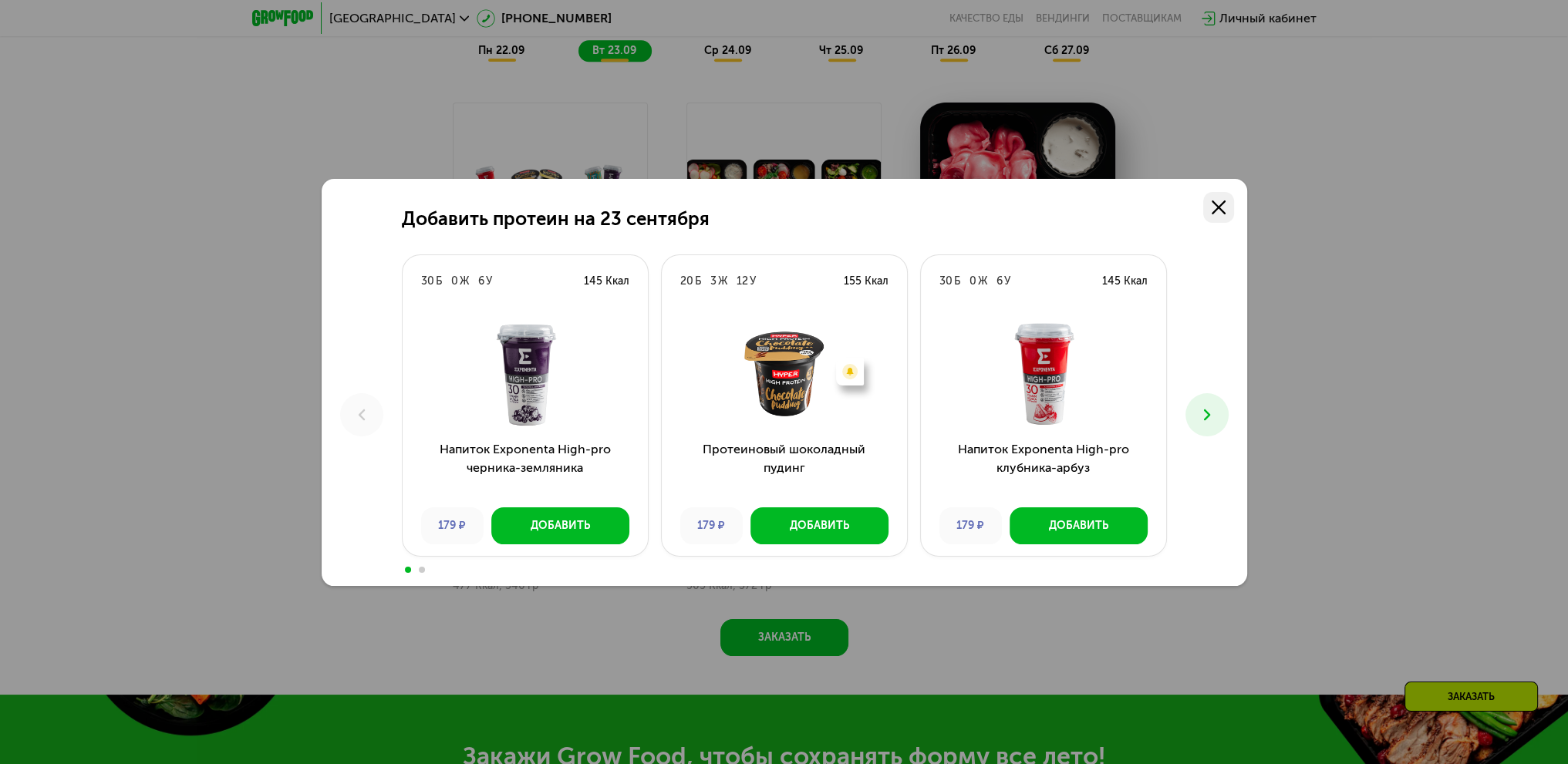
click at [1219, 206] on use at bounding box center [1218, 207] width 14 height 14
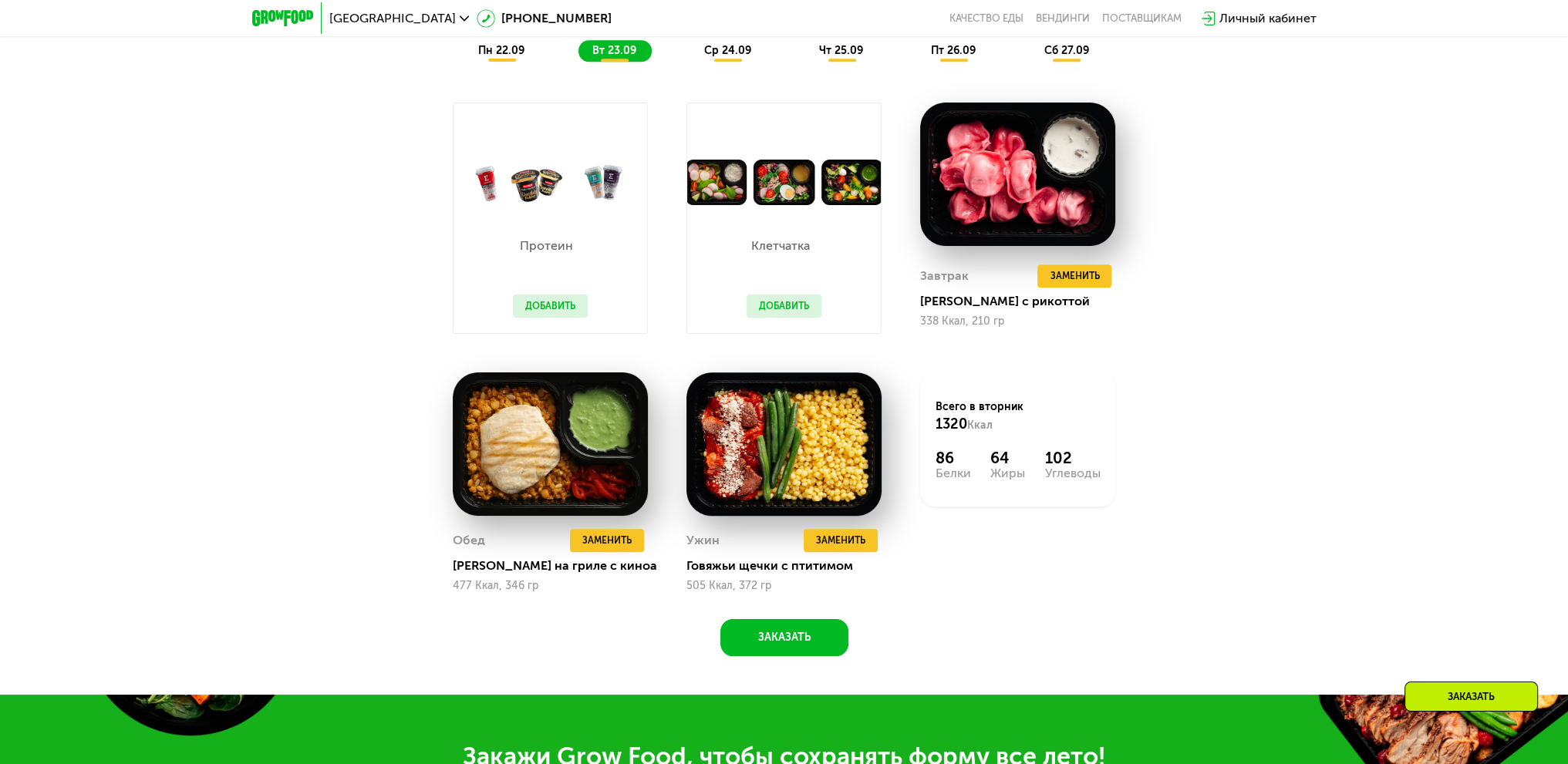
scroll to position [1513, 0]
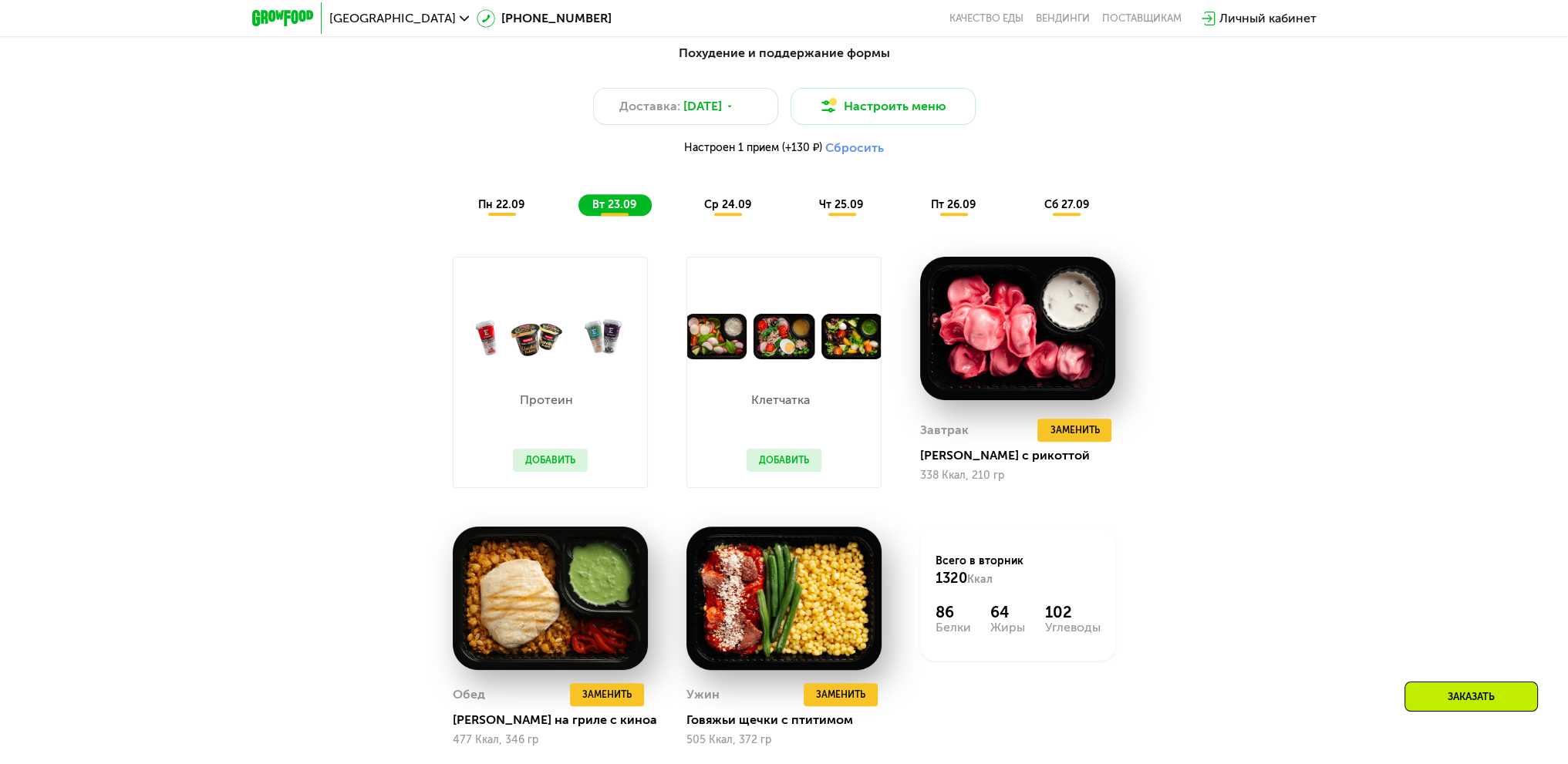
click at [733, 207] on span "ср 24.09" at bounding box center [728, 205] width 47 height 13
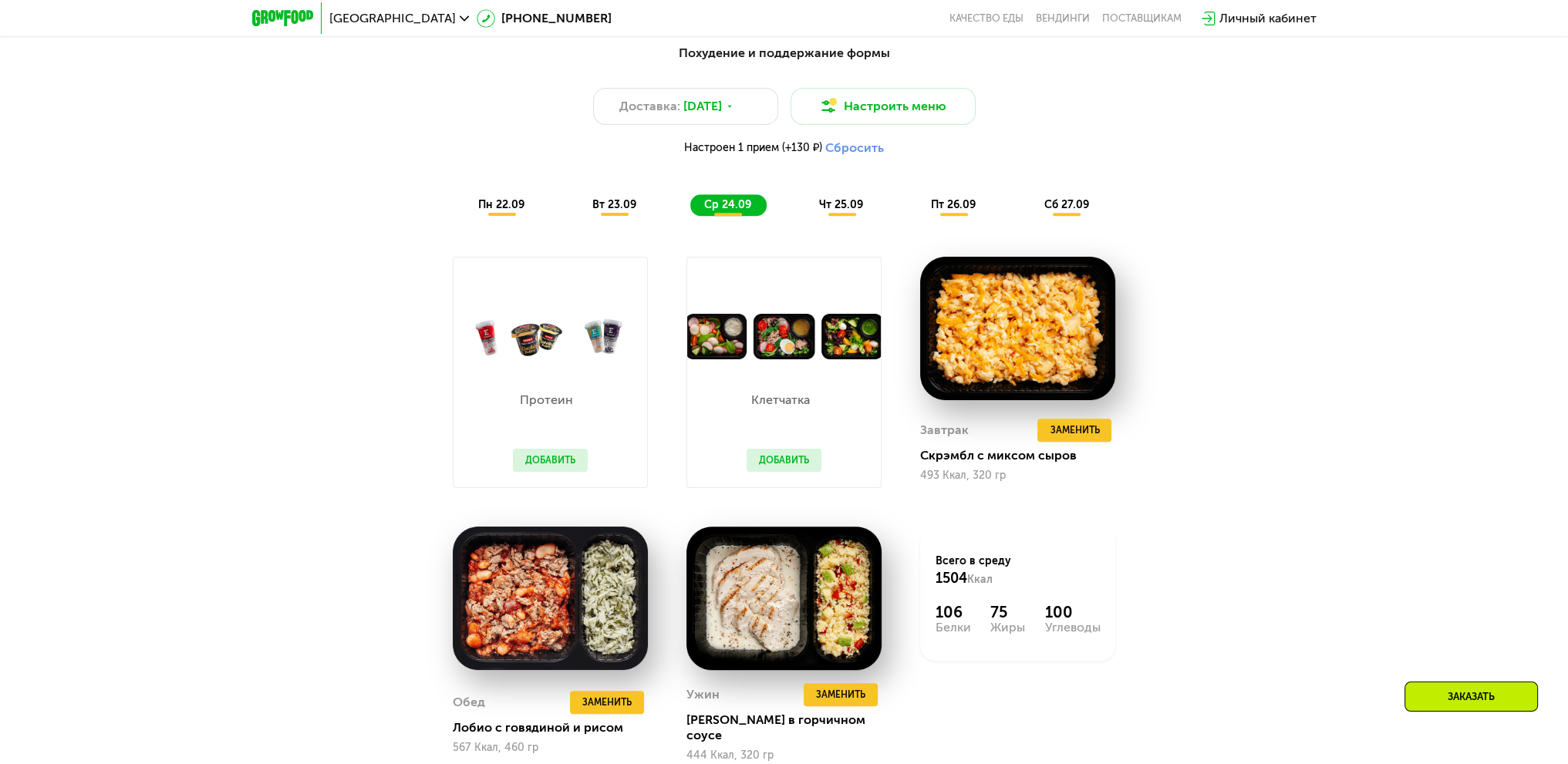
click at [833, 212] on span "чт 25.09" at bounding box center [840, 205] width 44 height 13
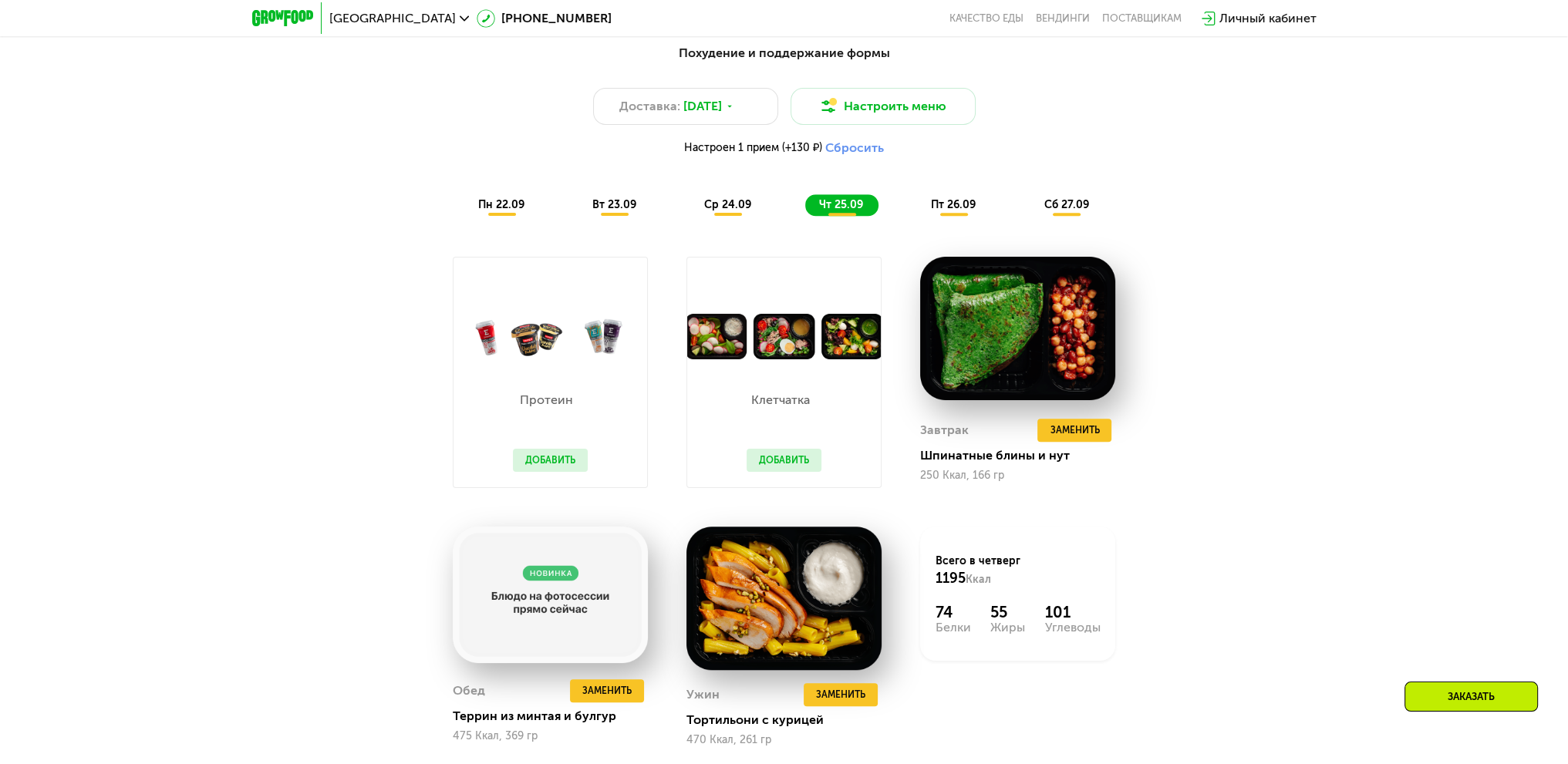
click at [957, 212] on span "пт 26.09" at bounding box center [953, 205] width 45 height 13
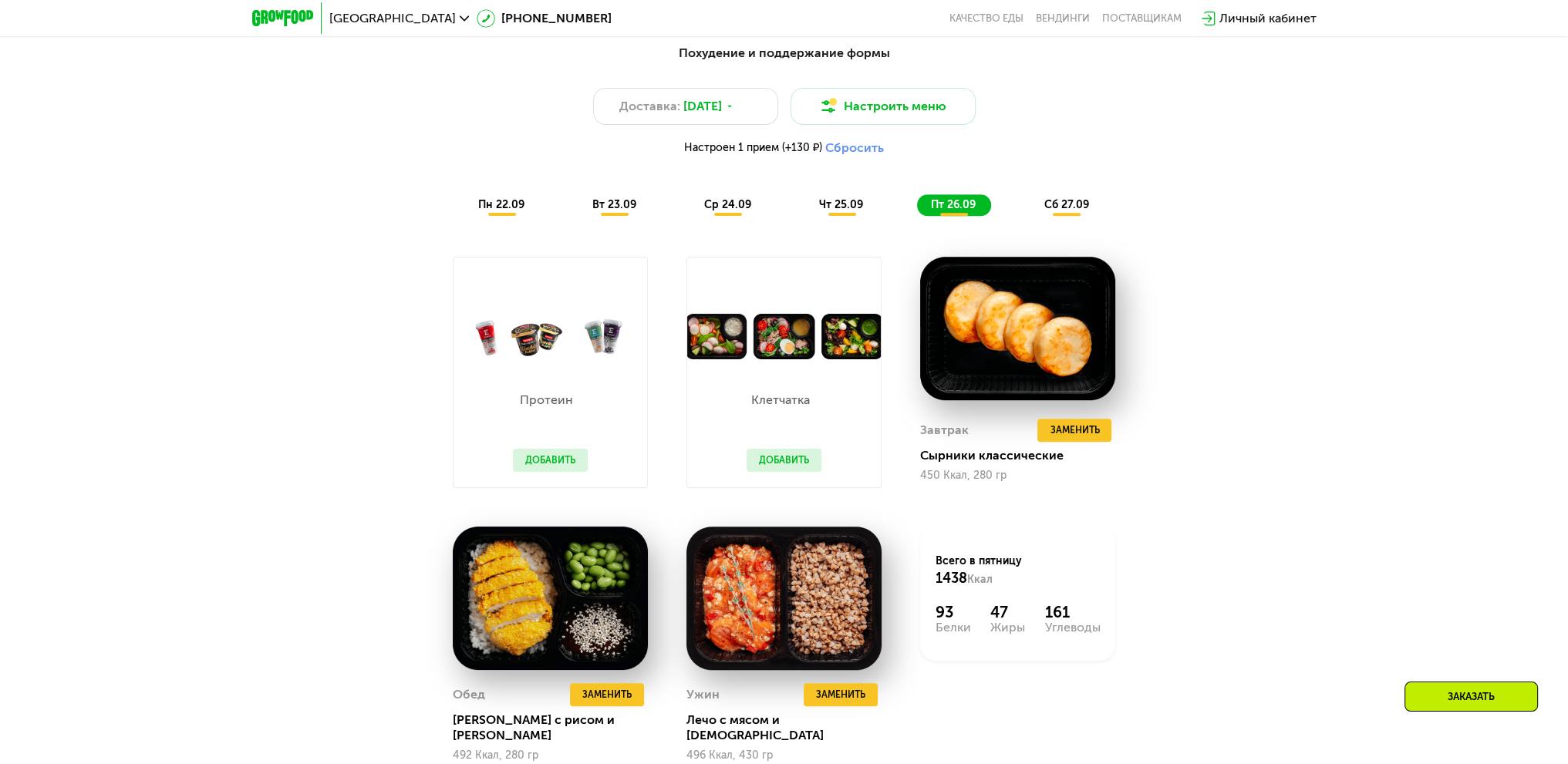
click at [1076, 212] on span "сб 27.09" at bounding box center [1066, 205] width 45 height 13
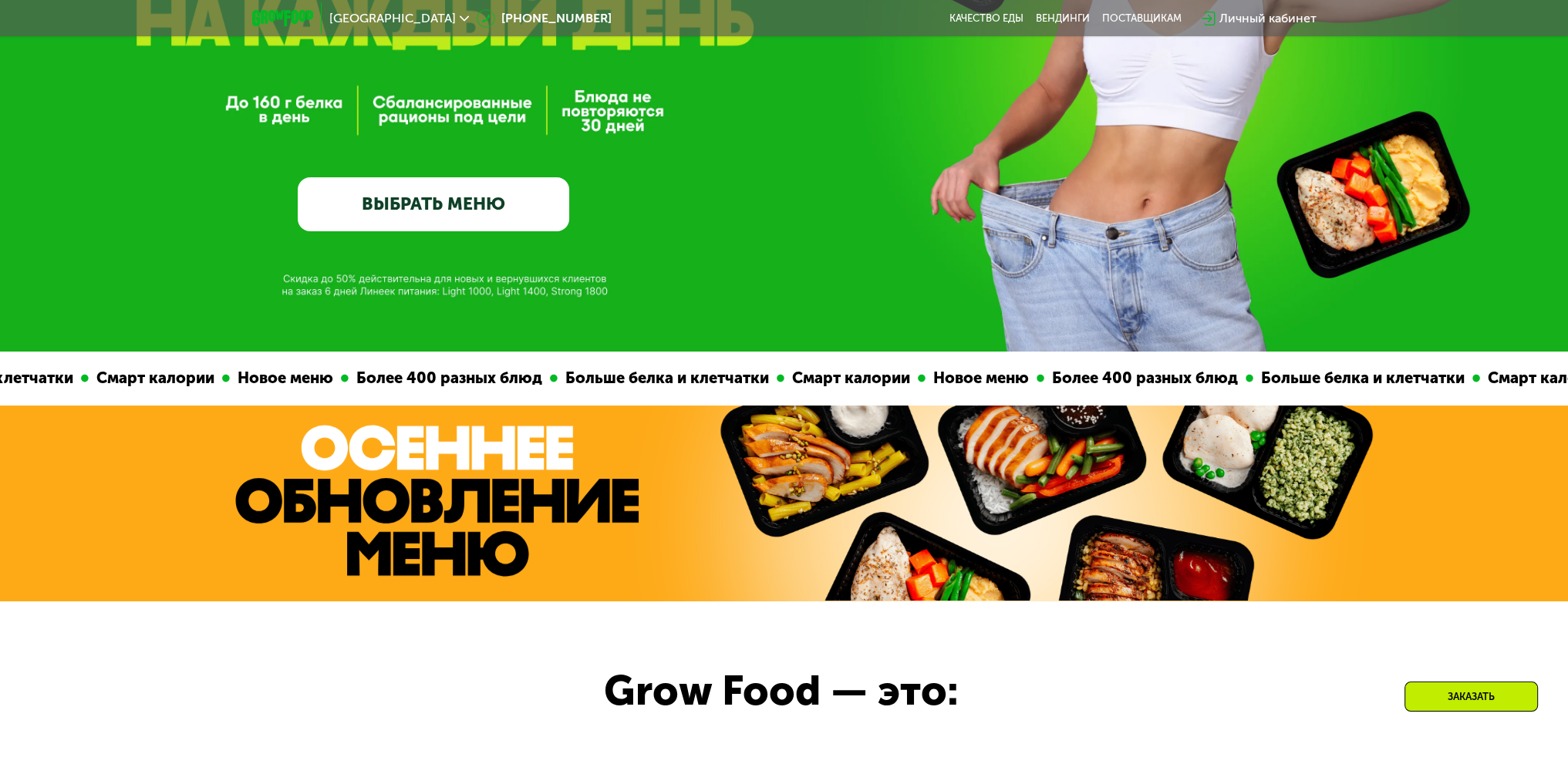
scroll to position [0, 0]
